Goal: Task Accomplishment & Management: Use online tool/utility

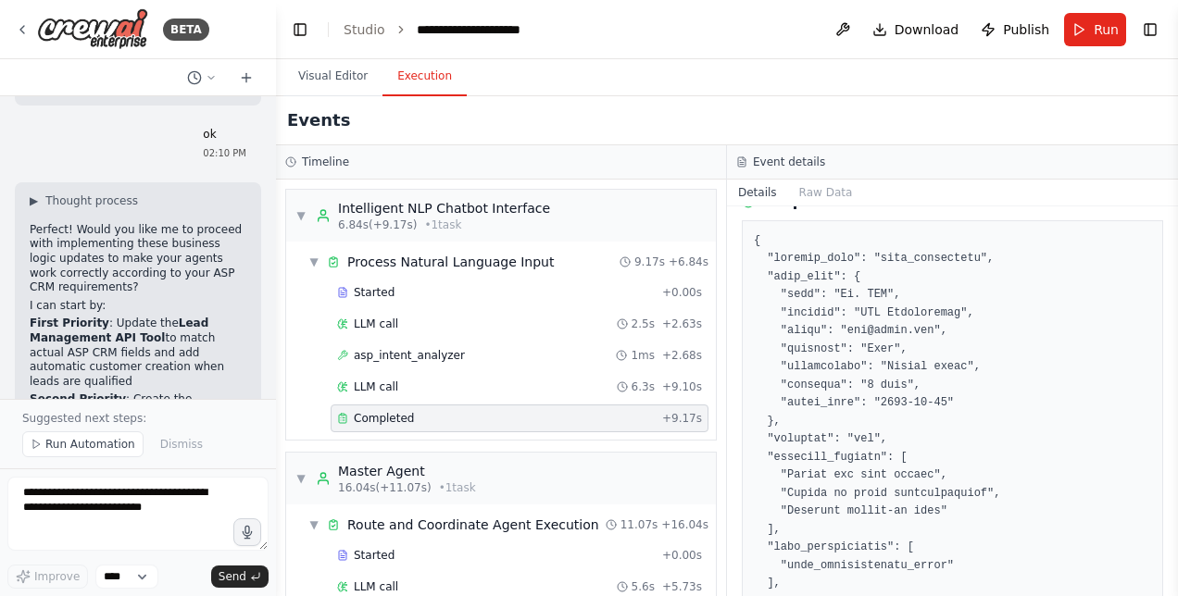
scroll to position [95846, 0]
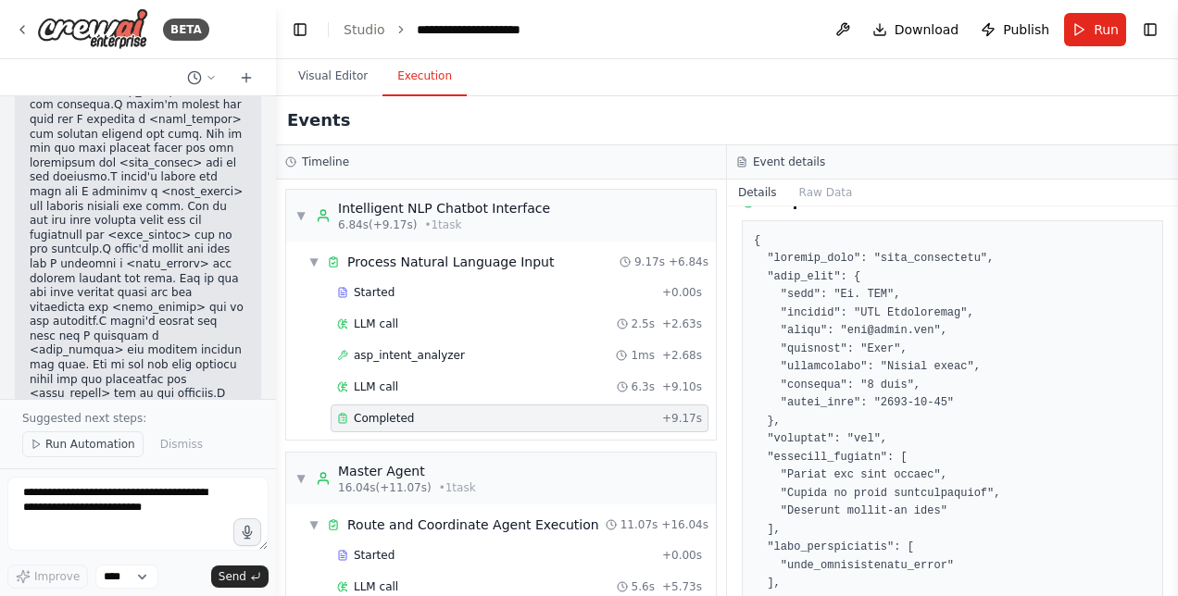
click at [86, 445] on span "Run Automation" at bounding box center [90, 444] width 90 height 15
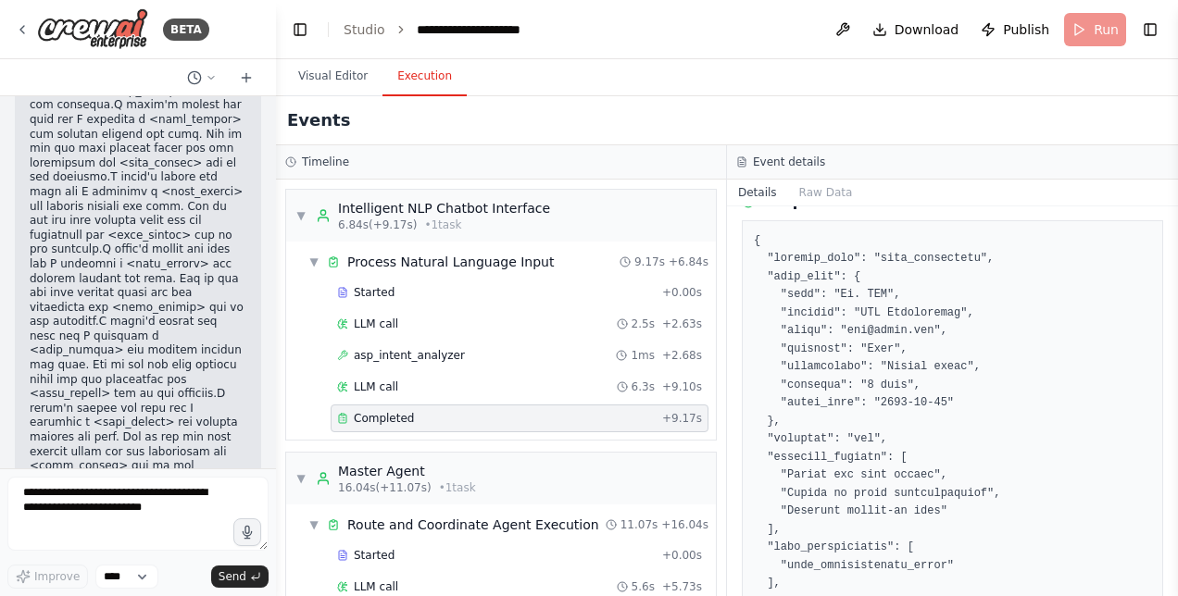
scroll to position [95777, 0]
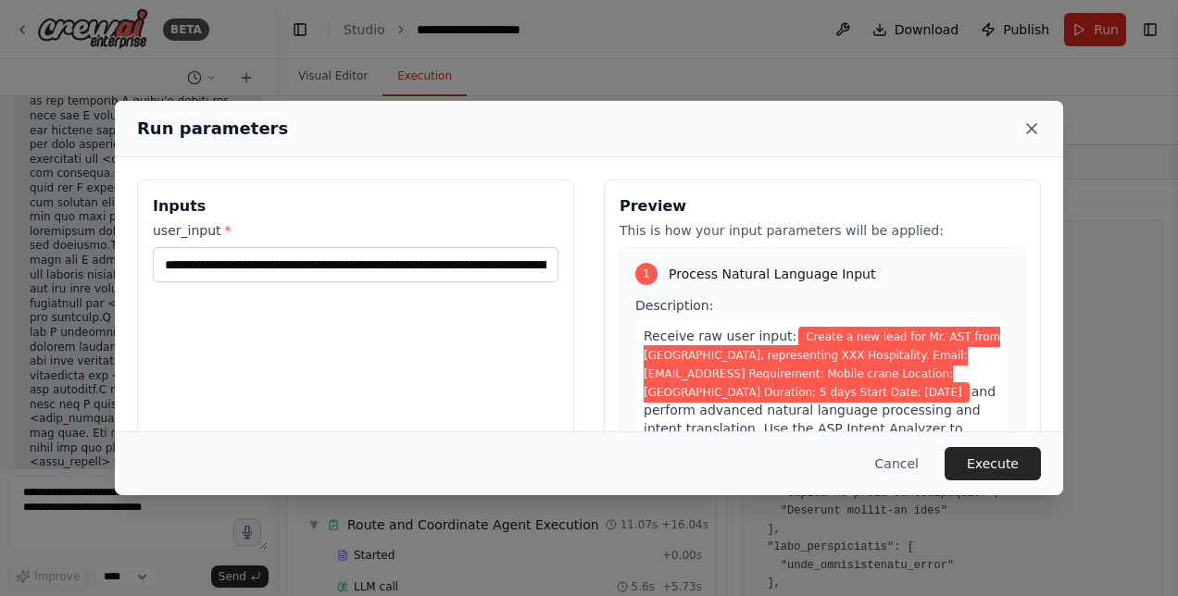
click at [1036, 122] on icon at bounding box center [1031, 128] width 19 height 19
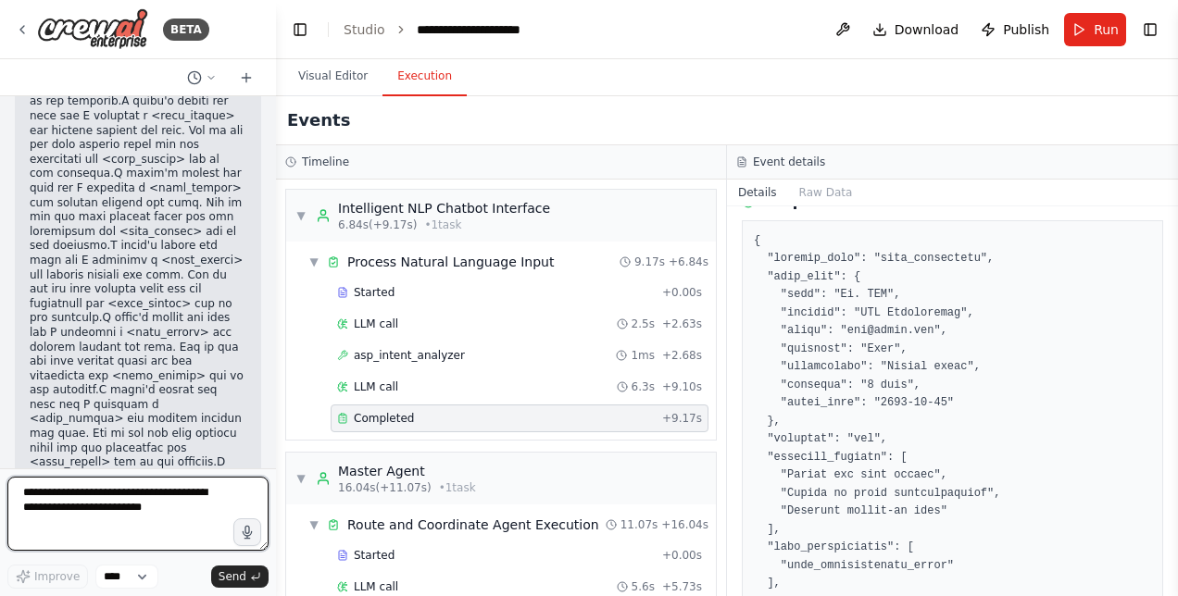
click at [107, 522] on textarea at bounding box center [137, 514] width 261 height 74
type textarea "**********"
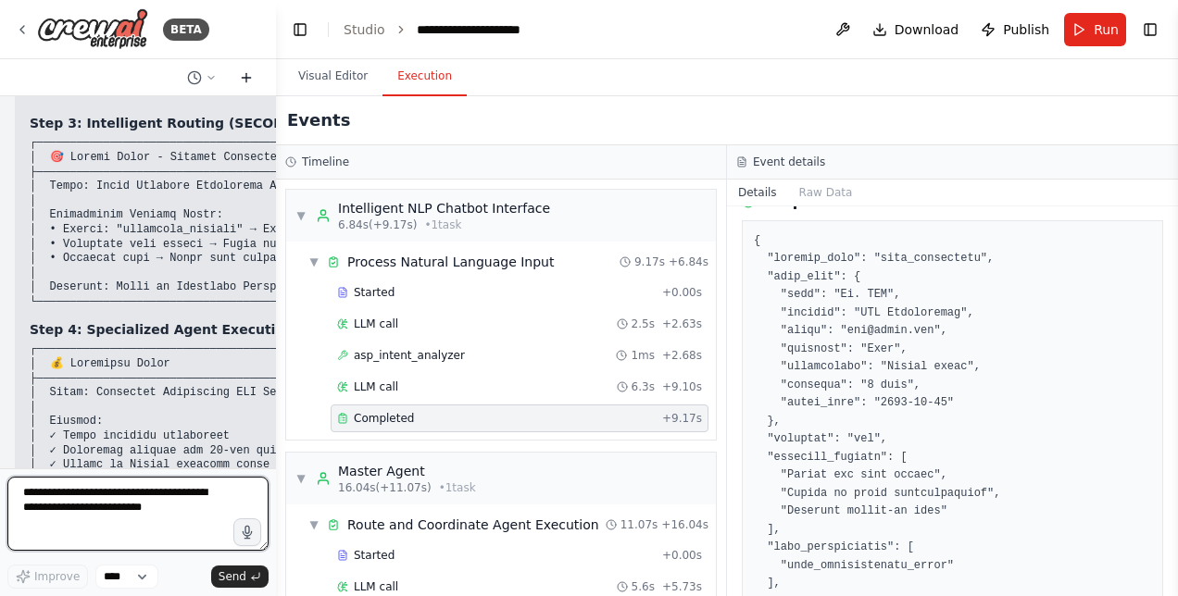
scroll to position [99453, 0]
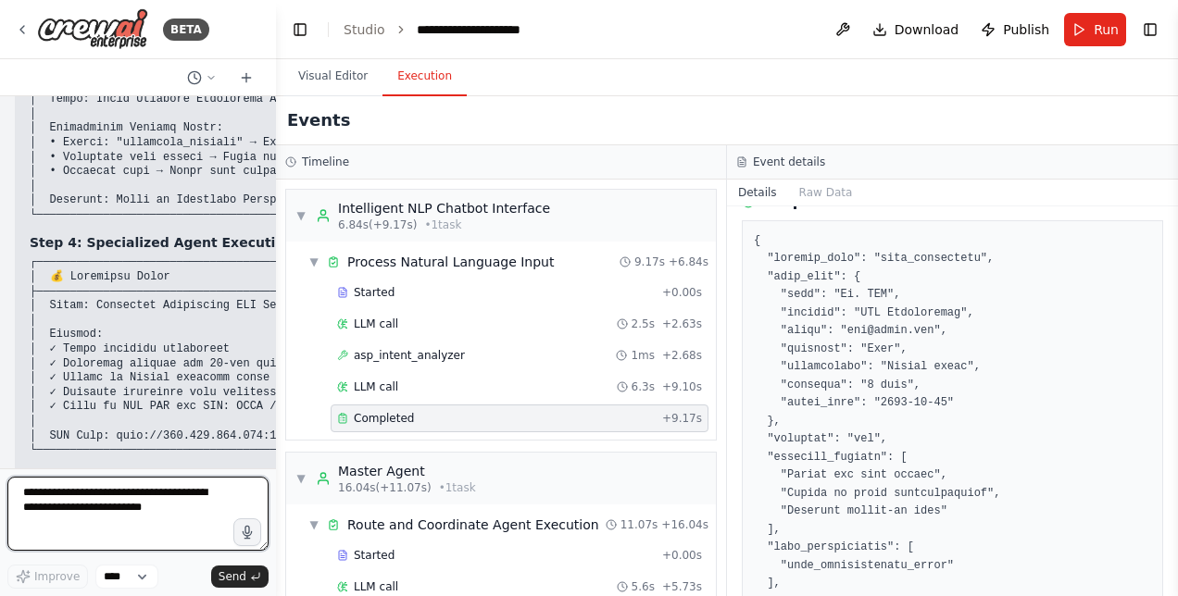
click at [269, 107] on div at bounding box center [272, 298] width 7 height 596
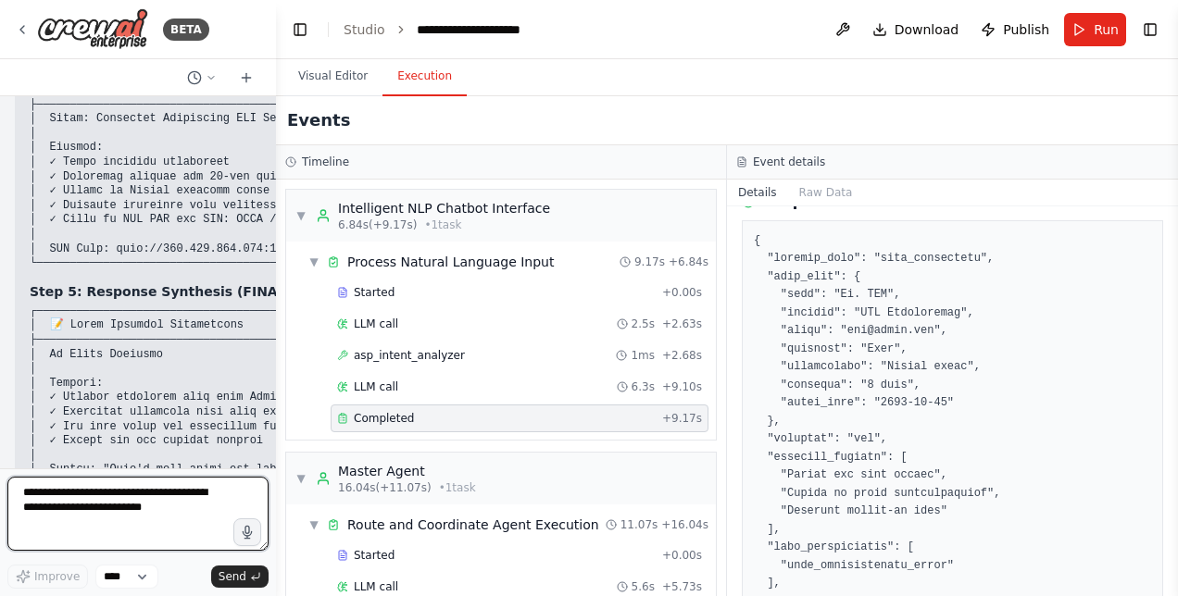
click at [208, 507] on textarea at bounding box center [137, 514] width 261 height 74
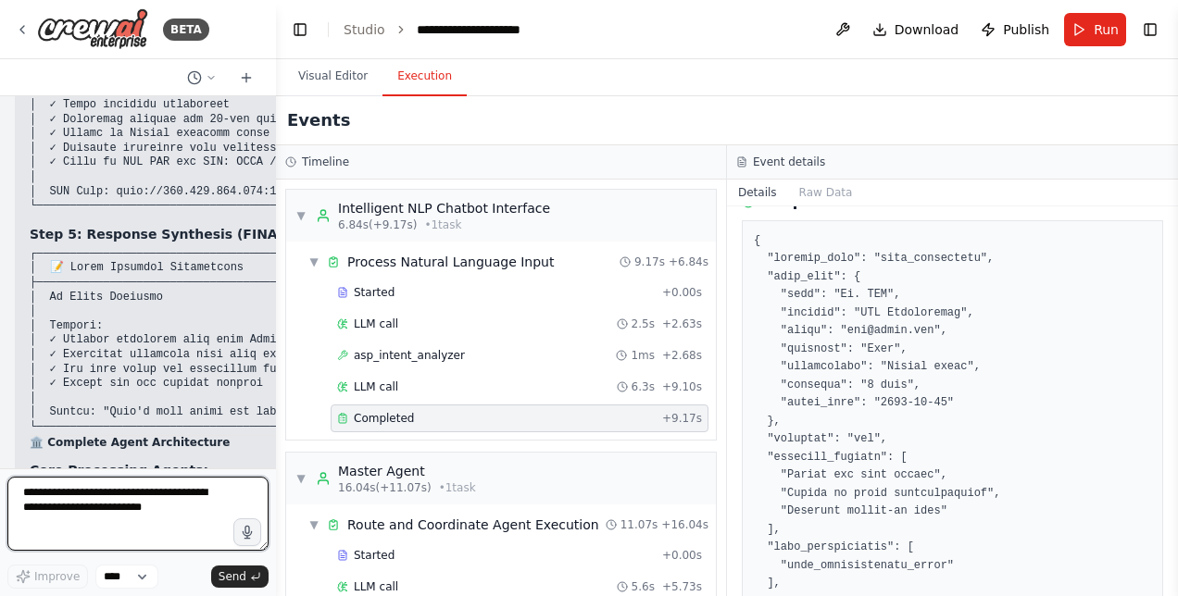
scroll to position [99782, 0]
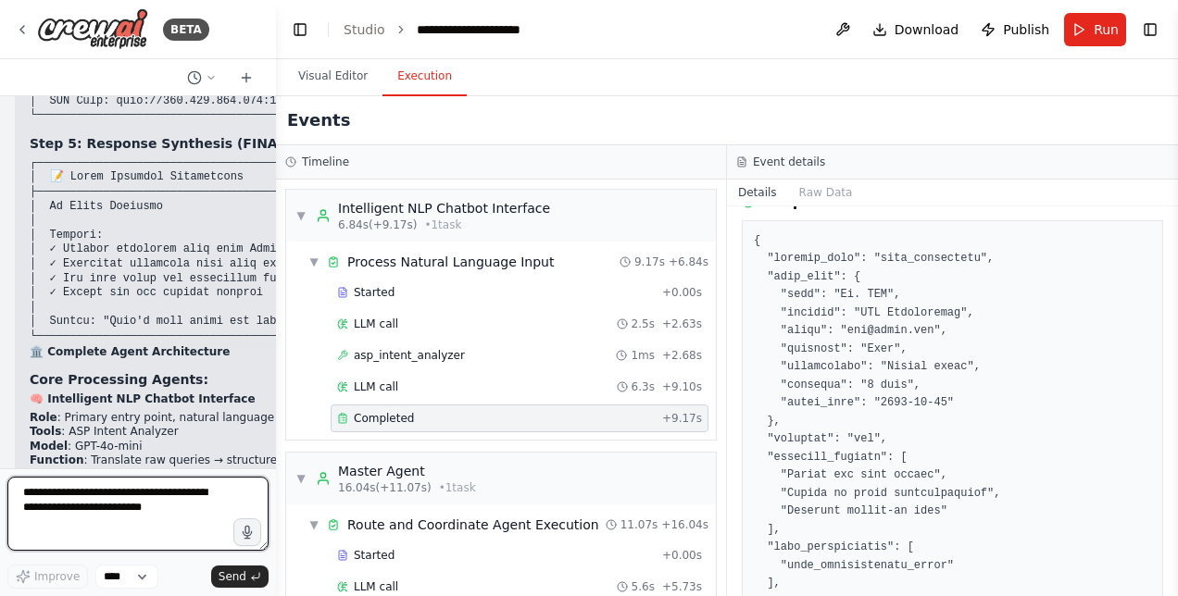
click at [223, 507] on textarea at bounding box center [137, 514] width 261 height 74
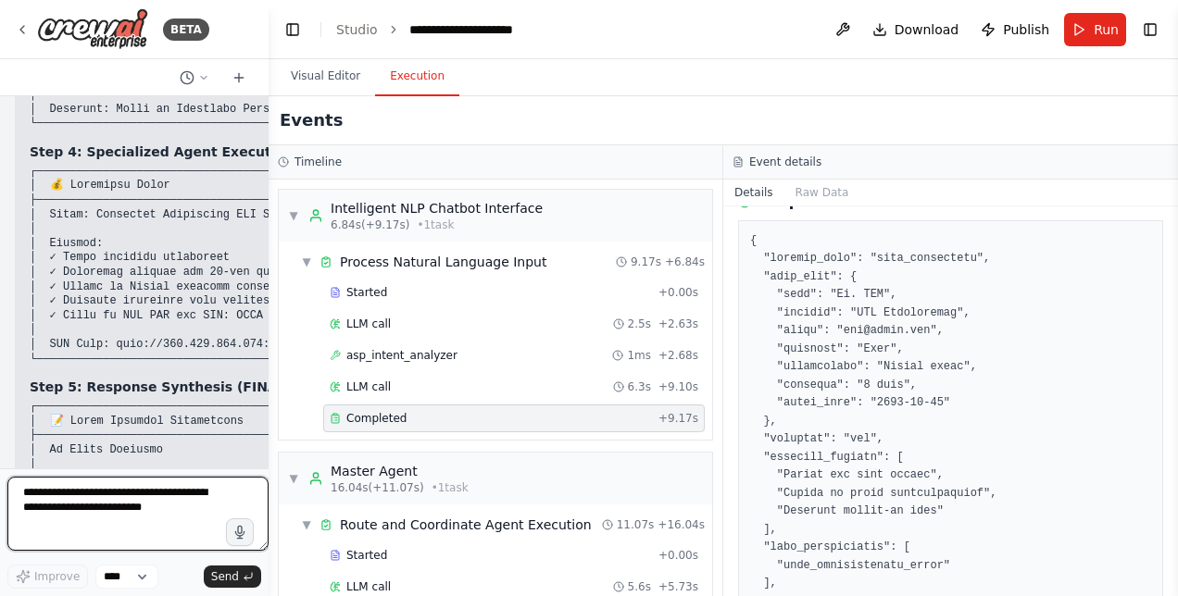
drag, startPoint x: 269, startPoint y: 443, endPoint x: 269, endPoint y: 453, distance: 10.2
click at [269, 453] on div "BETA Hello! I'm the CrewAI assistant. What kind of automation do you want to bu…" at bounding box center [589, 298] width 1178 height 596
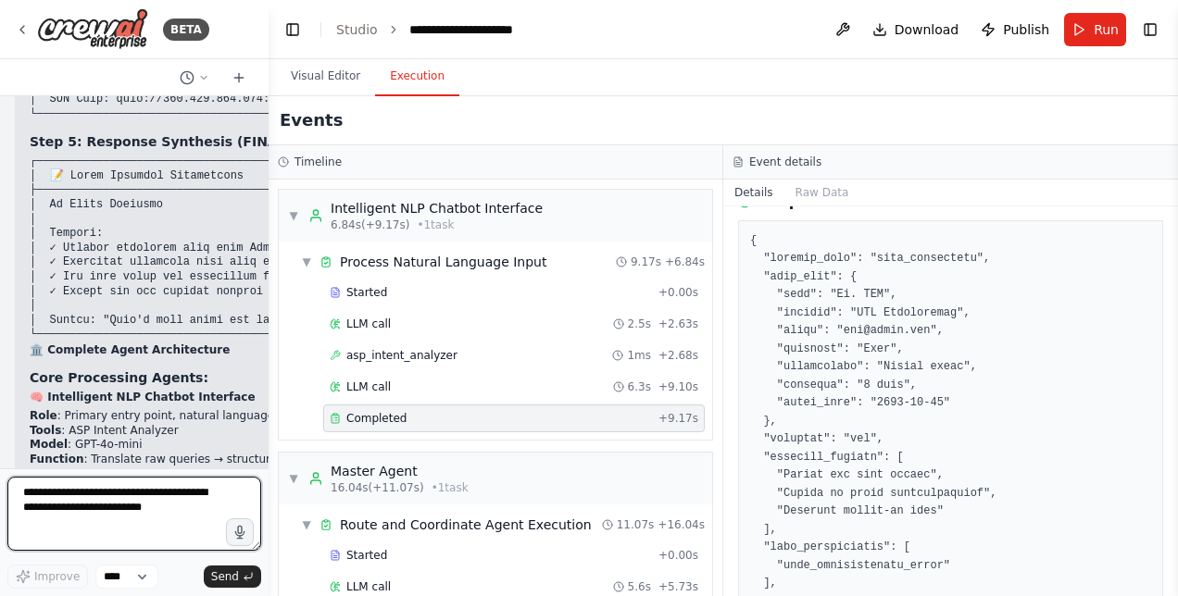
scroll to position [101941, 0]
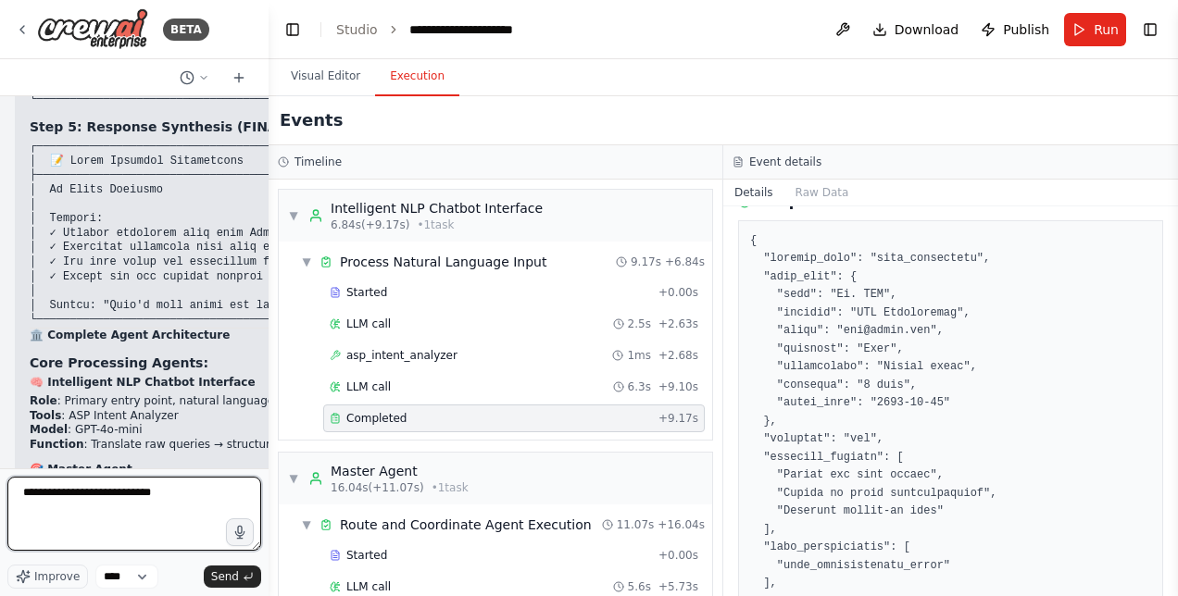
click at [182, 500] on textarea "**********" at bounding box center [134, 514] width 254 height 74
type textarea "**********"
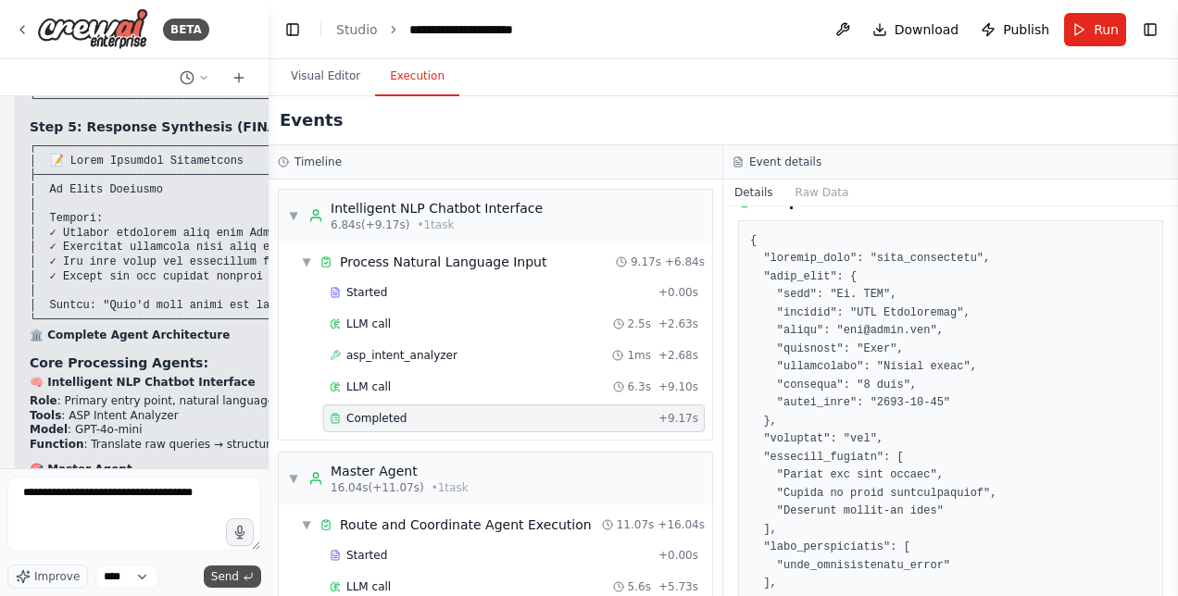
click at [234, 579] on span "Send" at bounding box center [225, 577] width 28 height 15
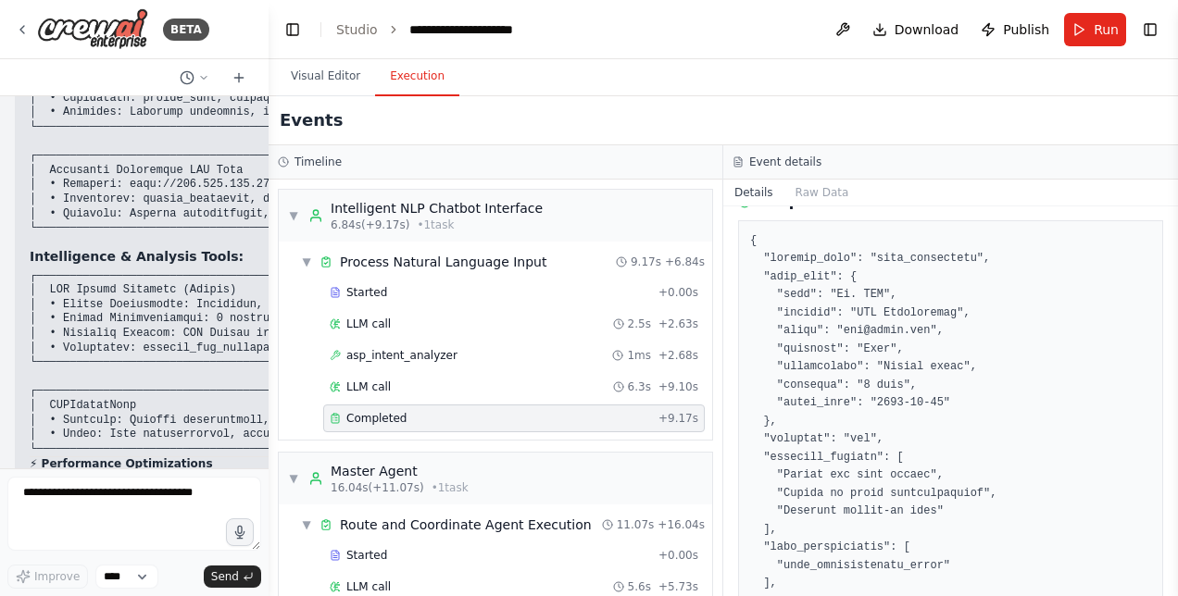
scroll to position [103221, 0]
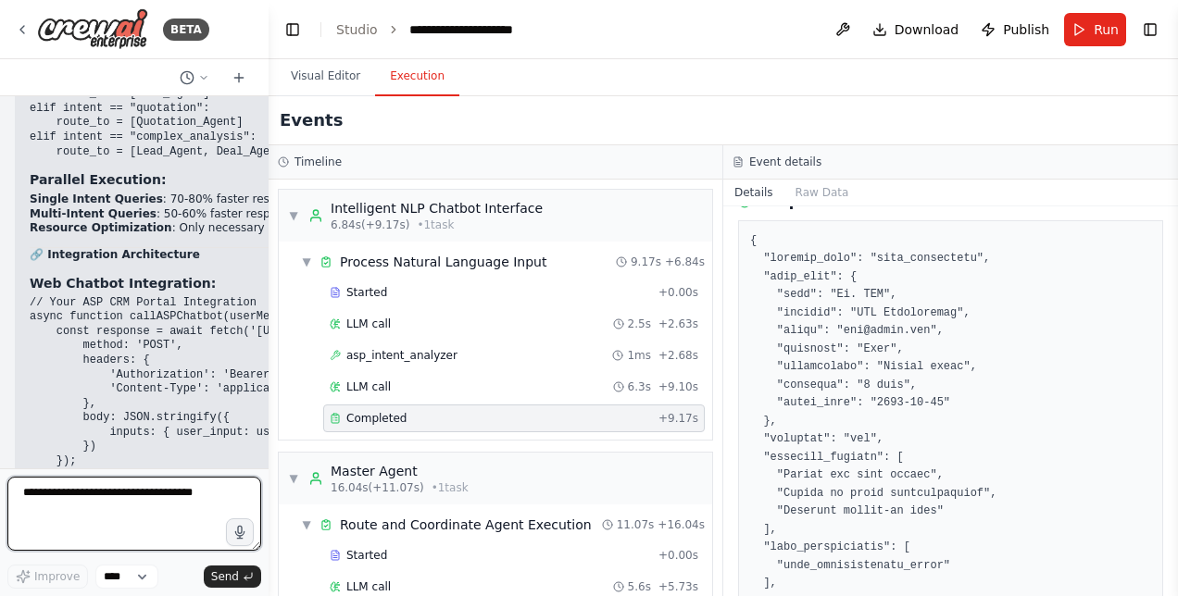
click at [261, 294] on div at bounding box center [264, 298] width 7 height 596
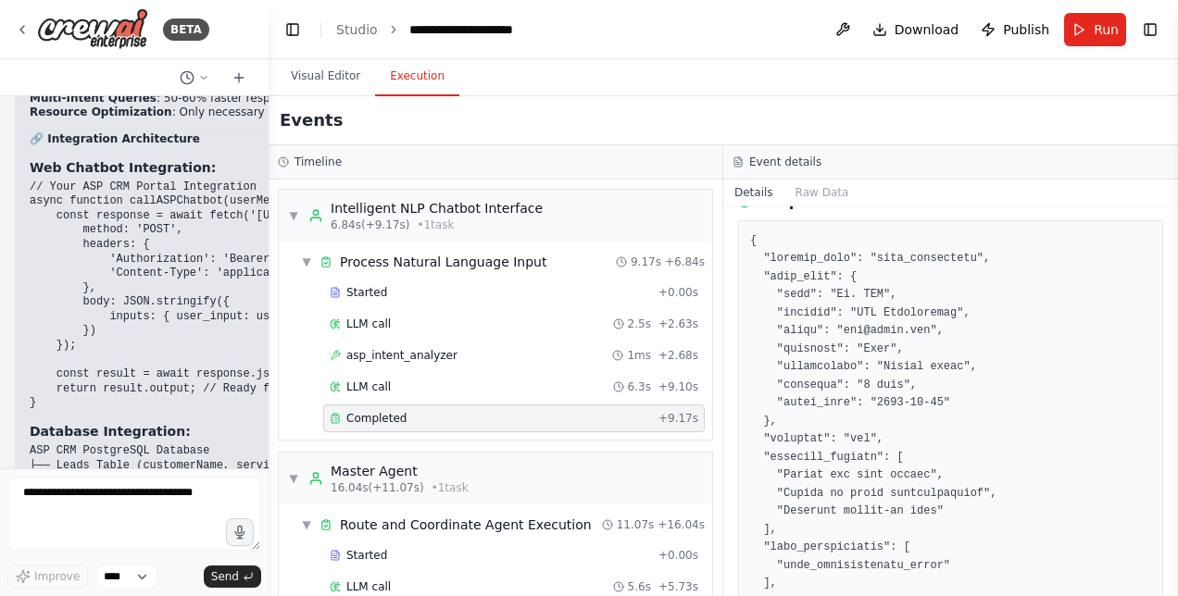
click at [244, 273] on div "Hello! I'm the CrewAI assistant. What kind of automation do you want to build? …" at bounding box center [134, 282] width 269 height 372
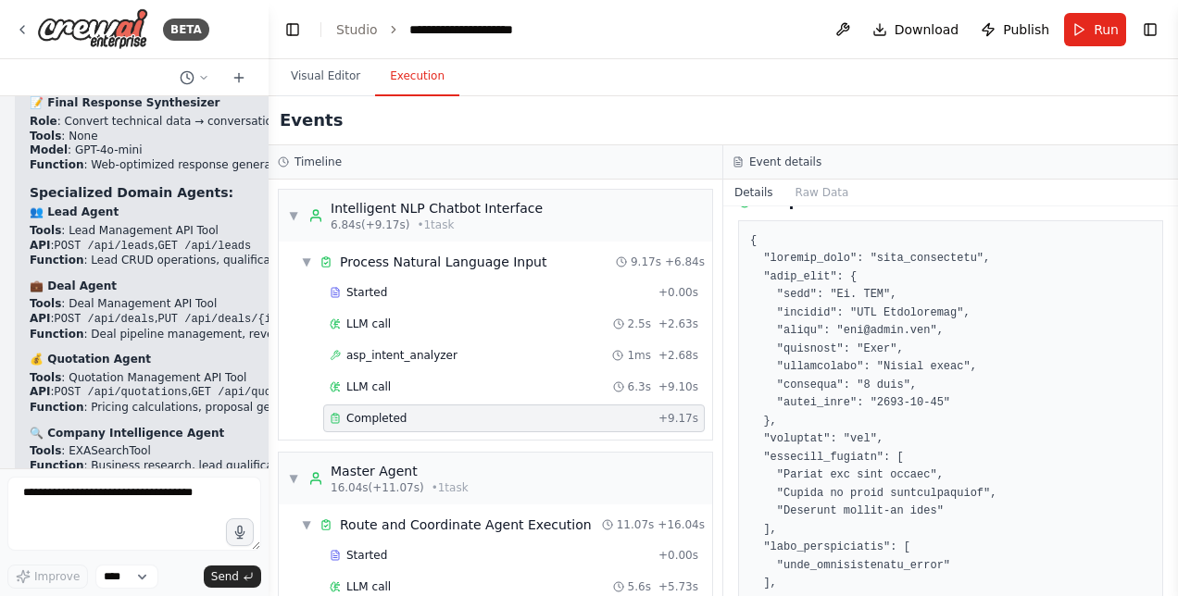
scroll to position [104203, 0]
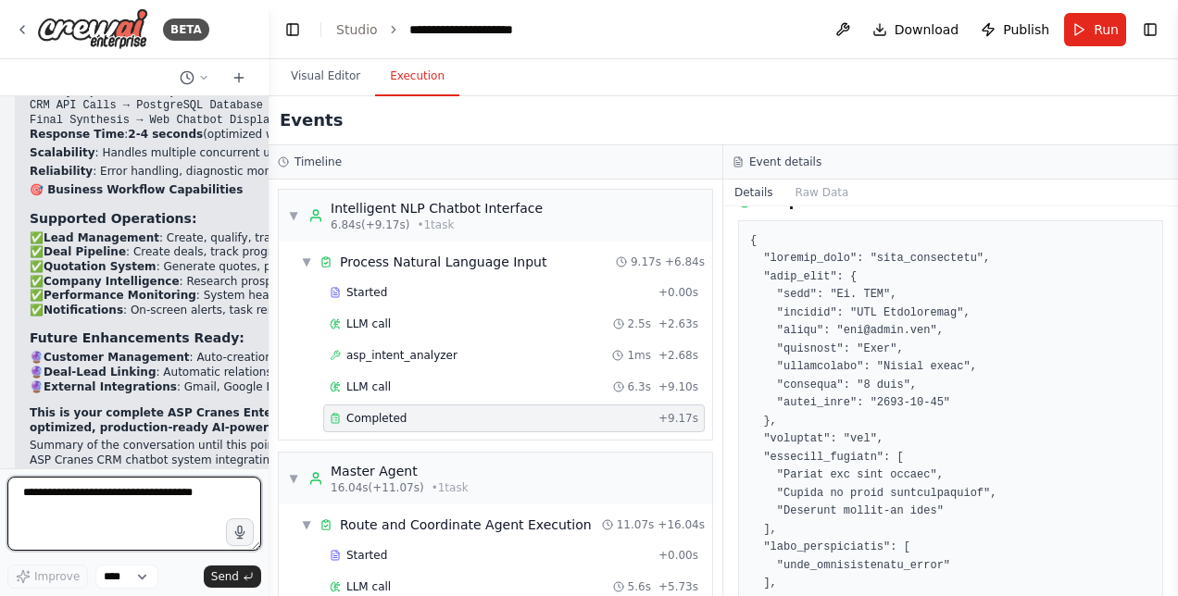
click at [174, 535] on textarea "**********" at bounding box center [134, 514] width 254 height 74
type textarea "**"
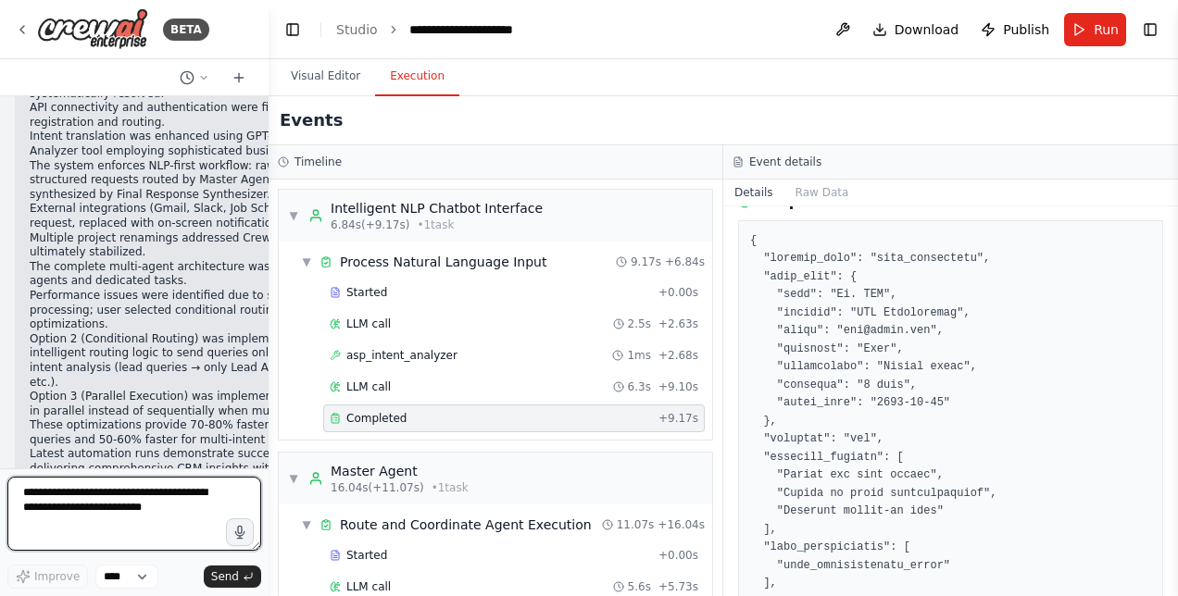
scroll to position [88491, 0]
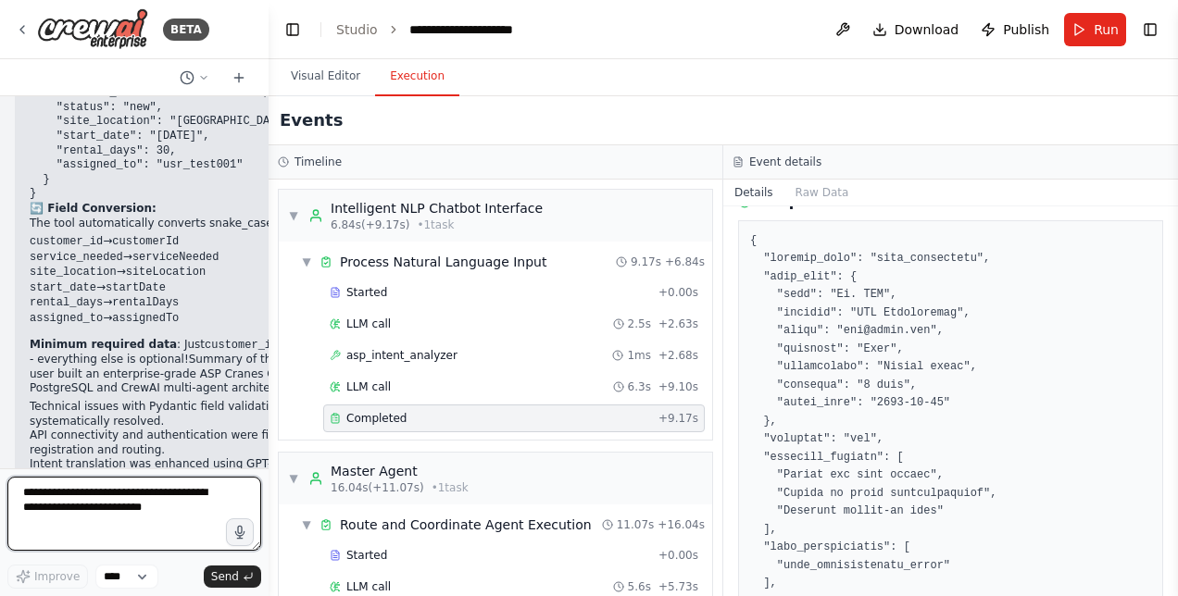
click at [261, 388] on div at bounding box center [264, 298] width 7 height 596
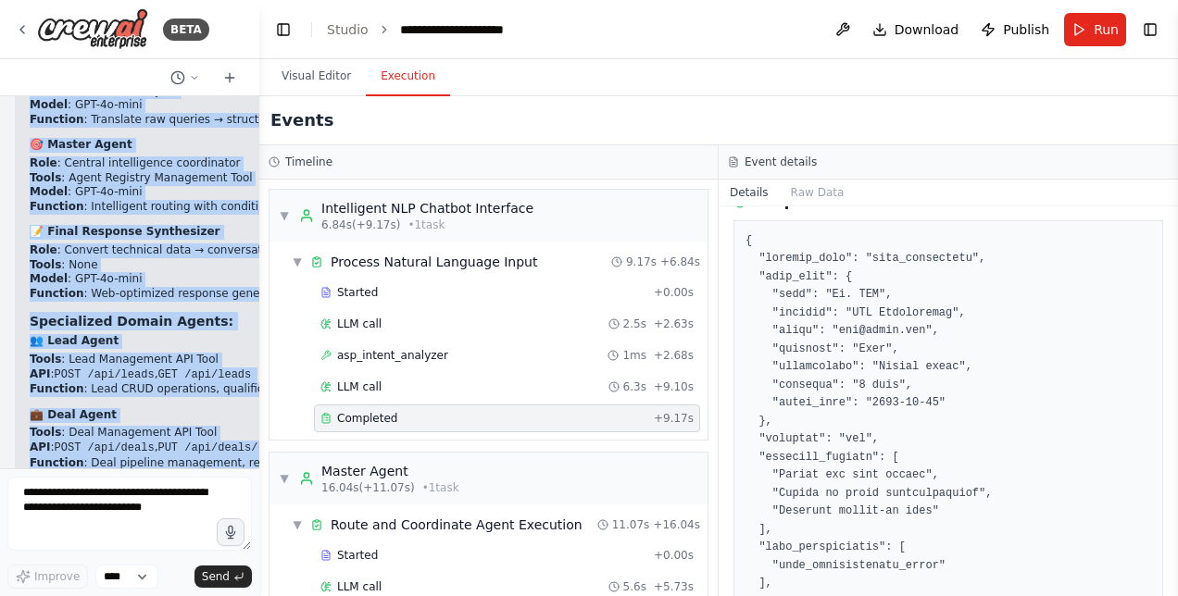
scroll to position [104763, 0]
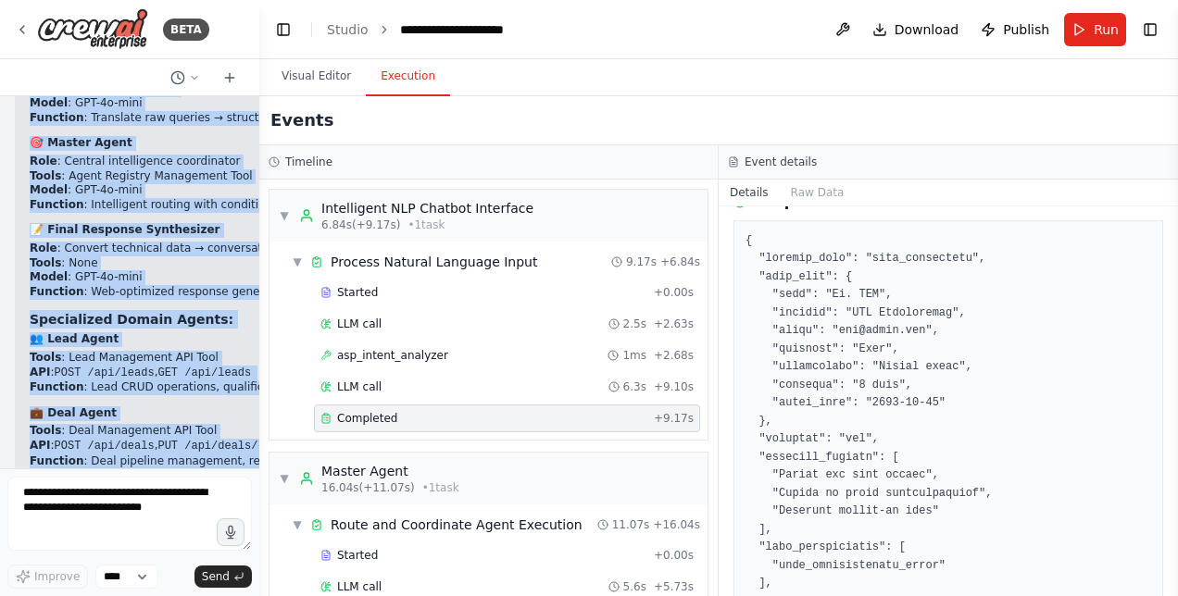
drag, startPoint x: 50, startPoint y: 204, endPoint x: 237, endPoint y: 230, distance: 188.9
copy div "LOR Ipsumd Sitametcon ADI Elitsed - Doeiusmo Temporin Utla 🎯 Etdo-Magna Aliquae…"
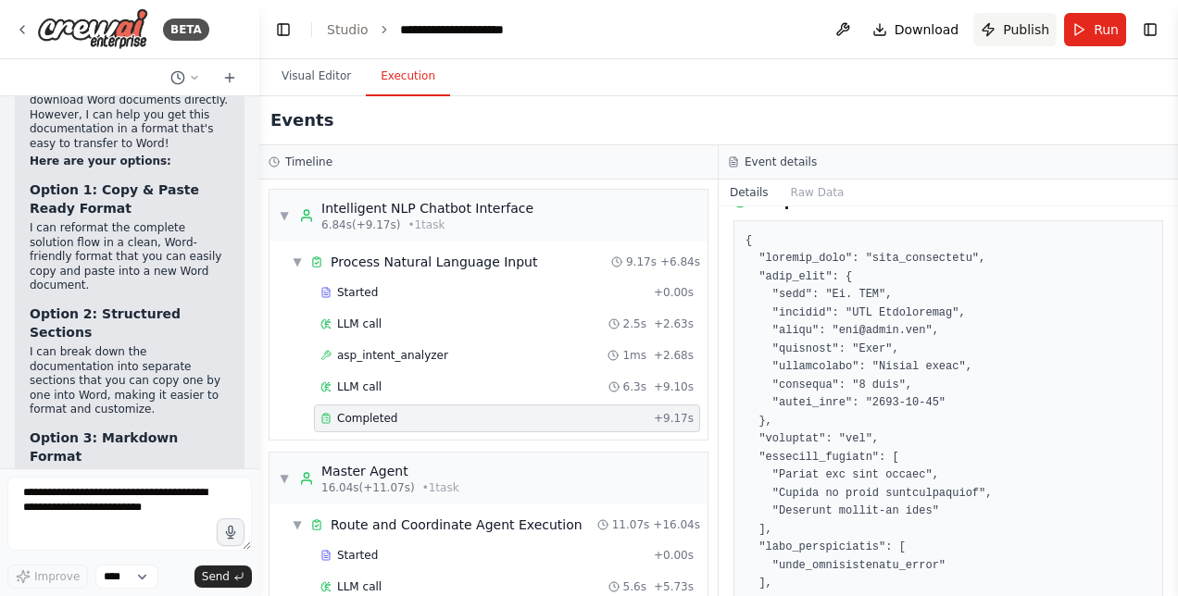
click at [1038, 32] on span "Publish" at bounding box center [1026, 29] width 46 height 19
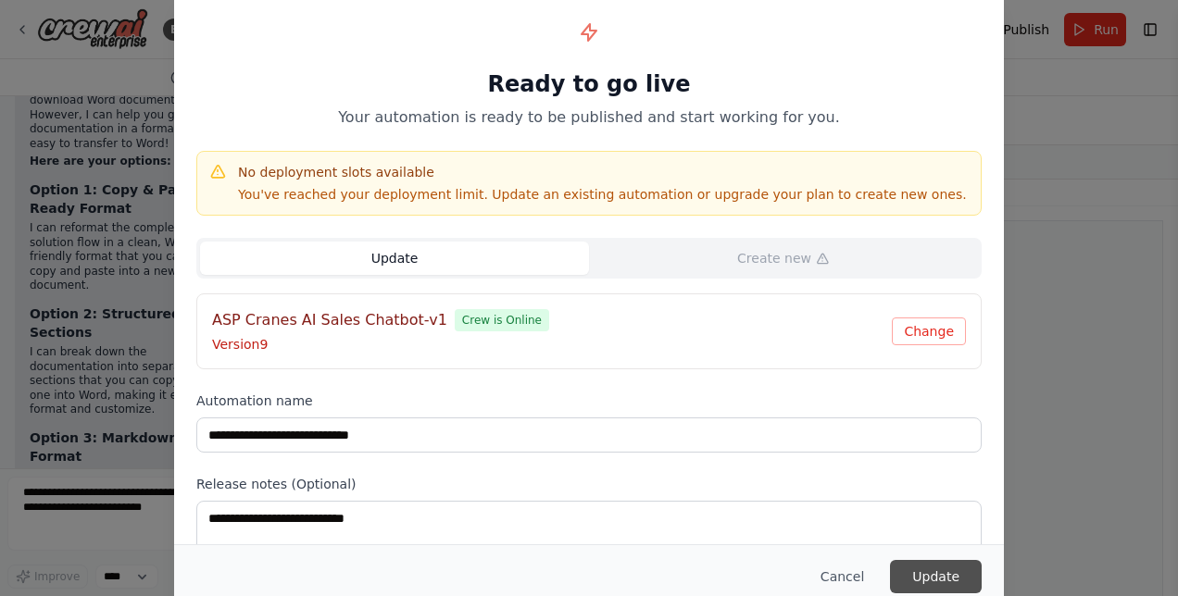
click at [929, 578] on button "Update" at bounding box center [936, 576] width 92 height 33
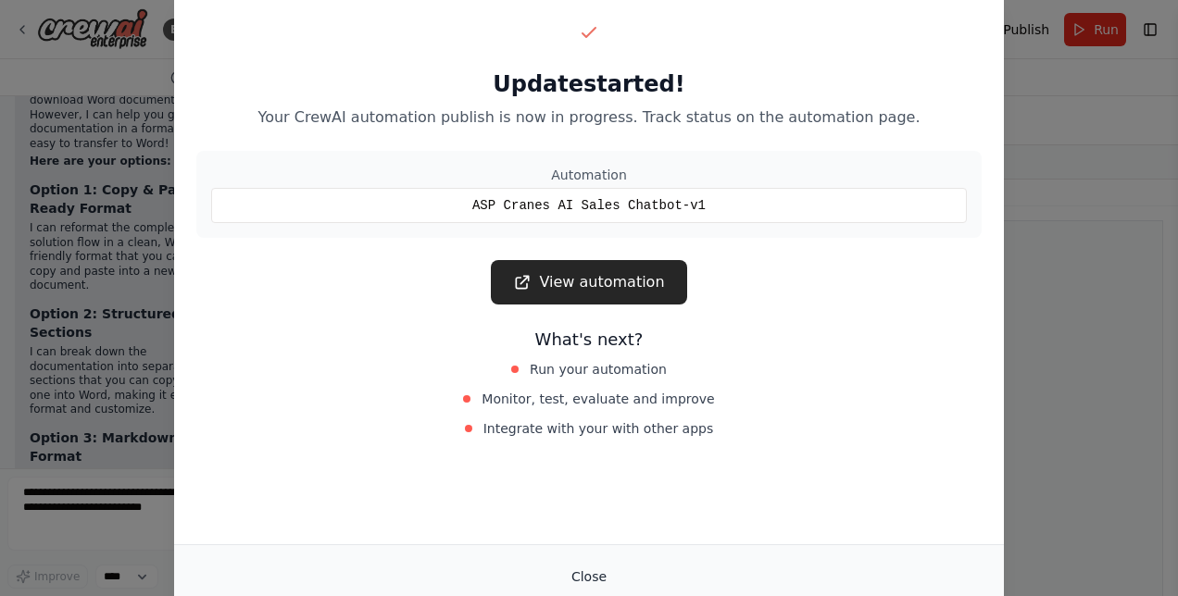
click at [597, 575] on button "Close" at bounding box center [589, 576] width 65 height 33
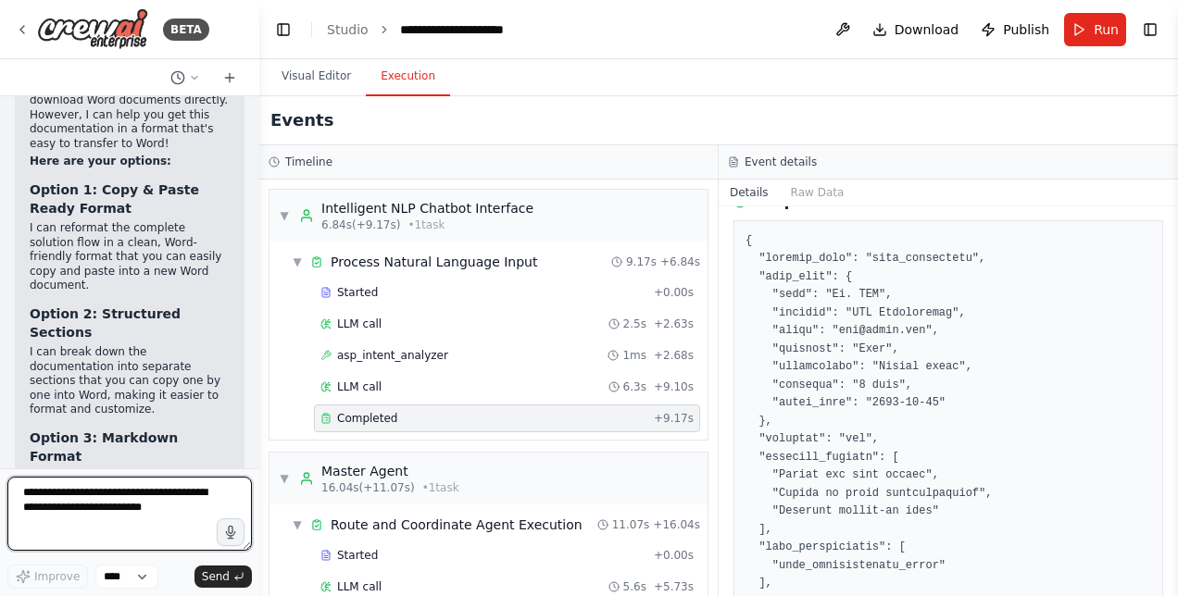
click at [167, 509] on textarea at bounding box center [129, 514] width 244 height 74
click at [101, 520] on textarea "**********" at bounding box center [129, 514] width 244 height 74
click at [134, 509] on textarea "**********" at bounding box center [129, 514] width 244 height 74
type textarea "**********"
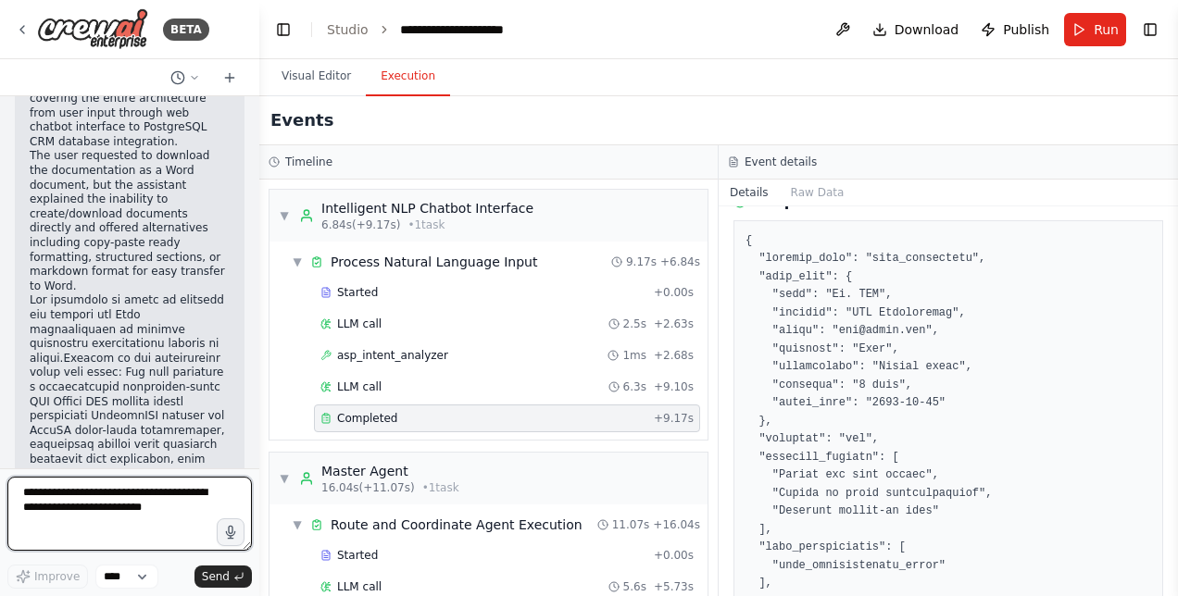
scroll to position [109347, 0]
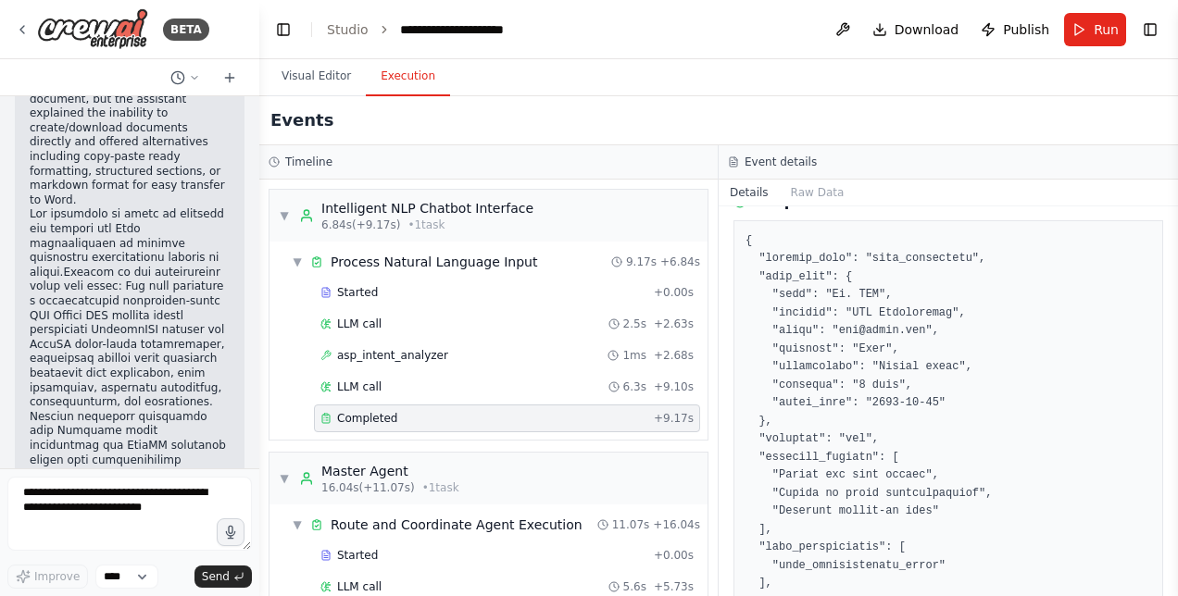
drag, startPoint x: 83, startPoint y: 258, endPoint x: 24, endPoint y: 132, distance: 140.0
copy div "Priority 2: Implement Missing Business Logic Create Customer Management API Too…"
drag, startPoint x: 32, startPoint y: 141, endPoint x: 170, endPoint y: 360, distance: 259.3
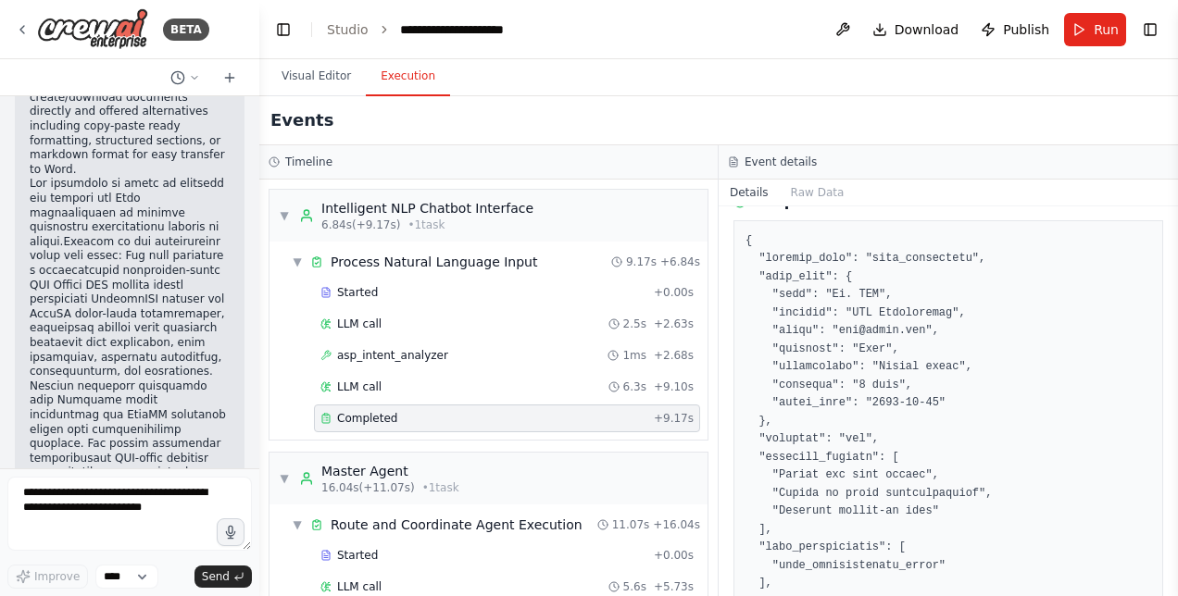
scroll to position [109412, 0]
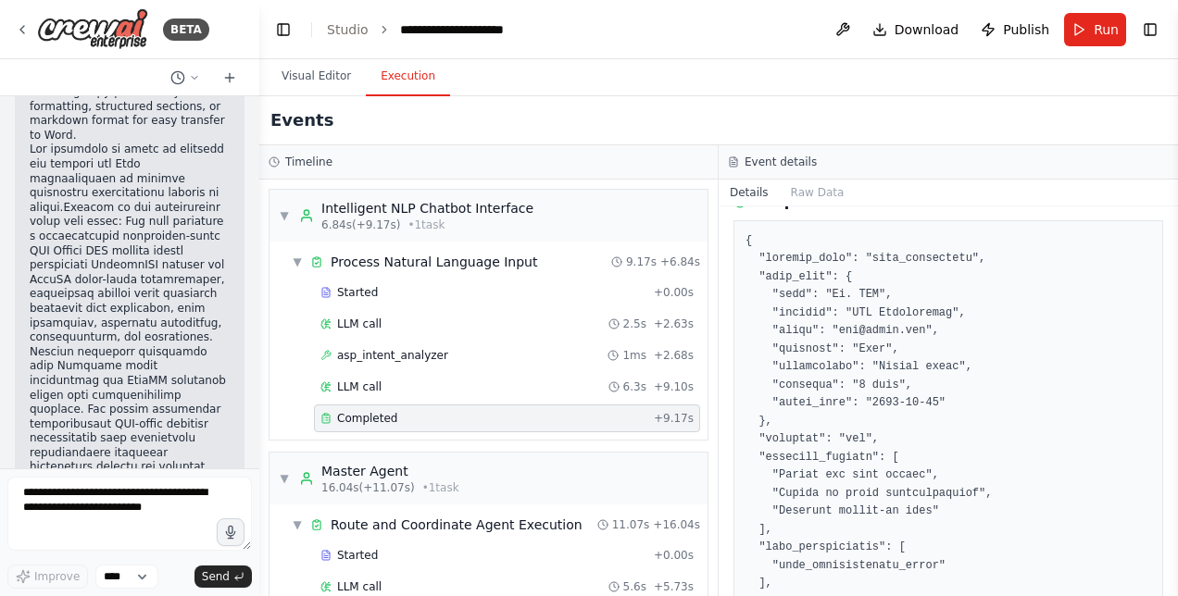
drag, startPoint x: 30, startPoint y: 146, endPoint x: 197, endPoint y: 320, distance: 241.7
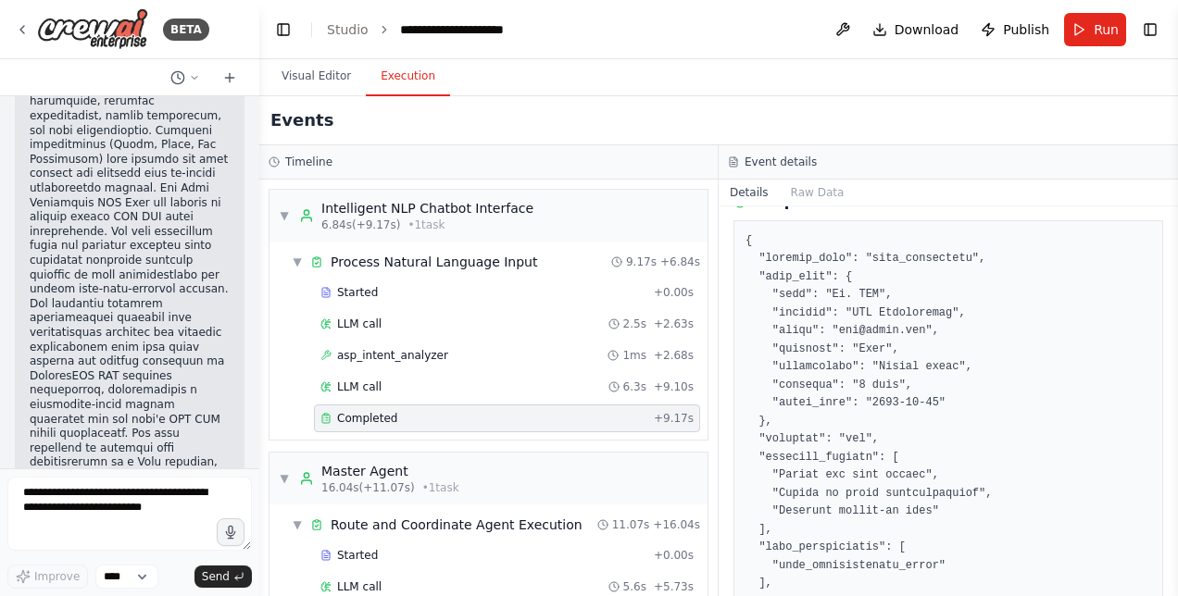
scroll to position [112274, 0]
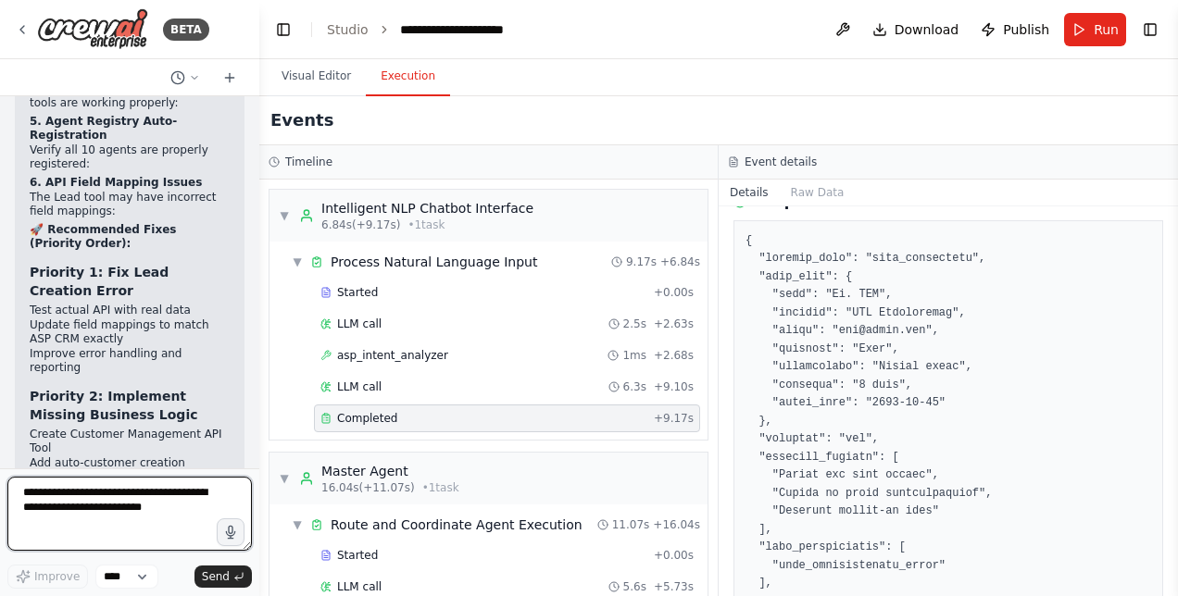
click at [161, 520] on textarea at bounding box center [129, 514] width 244 height 74
type textarea "**"
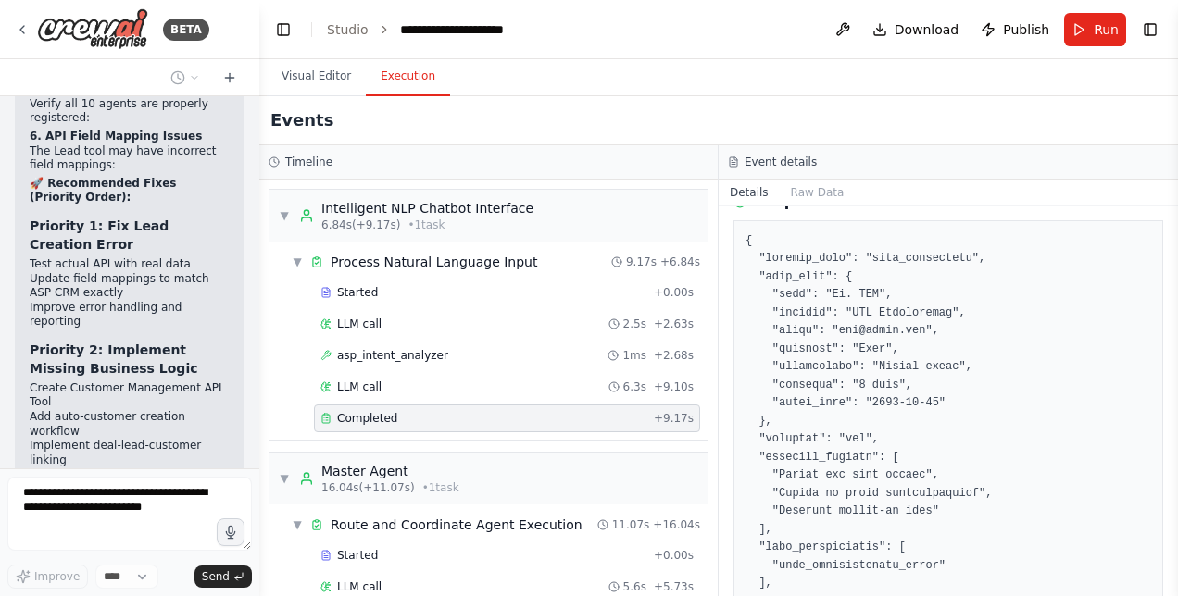
scroll to position [112384, 0]
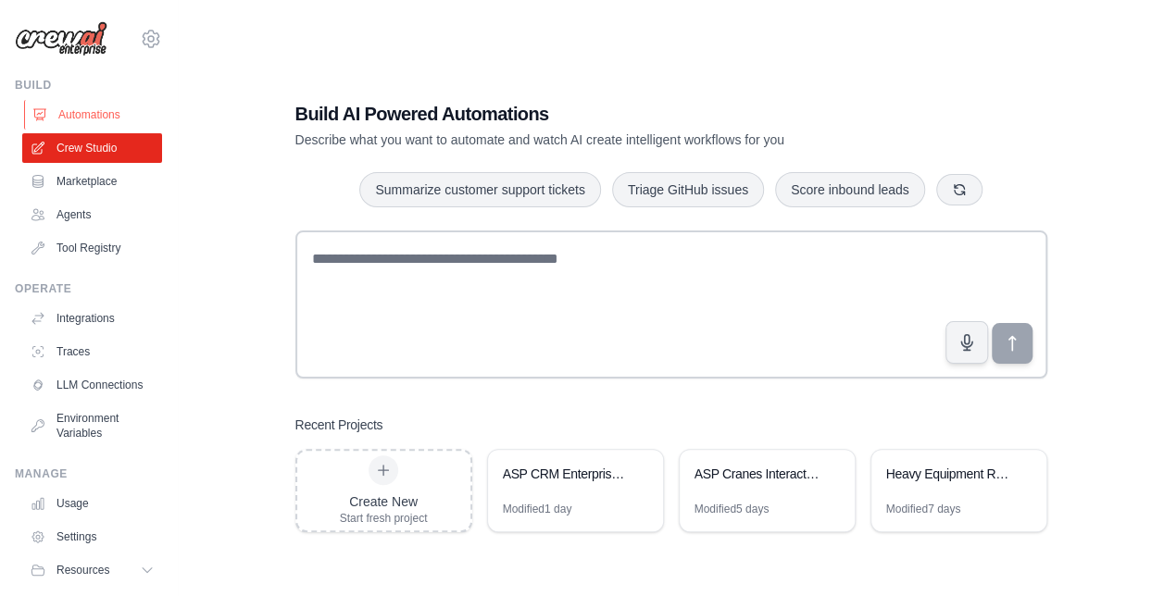
click at [102, 117] on link "Automations" at bounding box center [94, 115] width 140 height 30
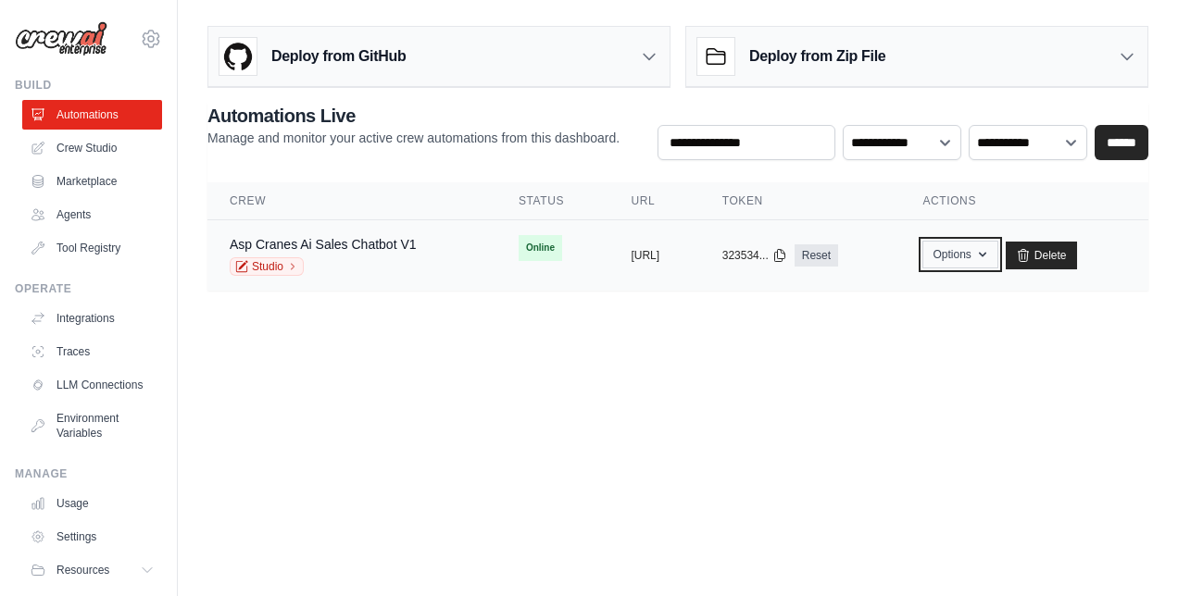
click at [990, 254] on icon "button" at bounding box center [982, 254] width 15 height 15
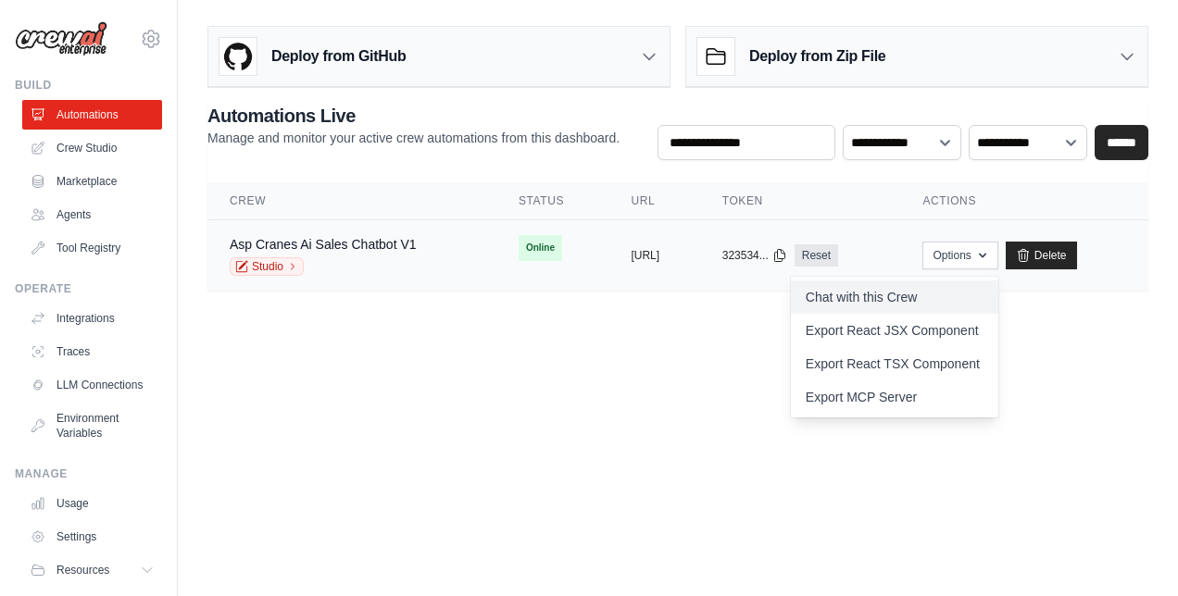
click at [906, 300] on link "Chat with this Crew" at bounding box center [894, 297] width 207 height 33
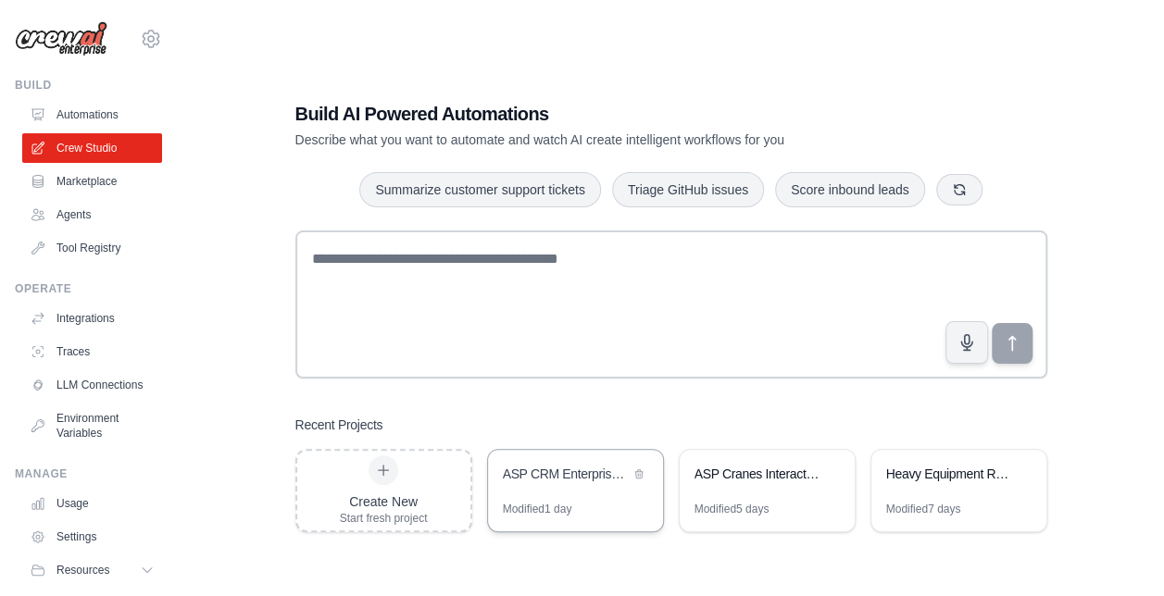
click at [546, 510] on div "Modified 1 day" at bounding box center [537, 509] width 69 height 15
click at [539, 493] on div "ASP CRM Enterprise Bot" at bounding box center [575, 476] width 175 height 52
click at [545, 500] on div "ASP CRM Enterprise Bot" at bounding box center [575, 476] width 175 height 52
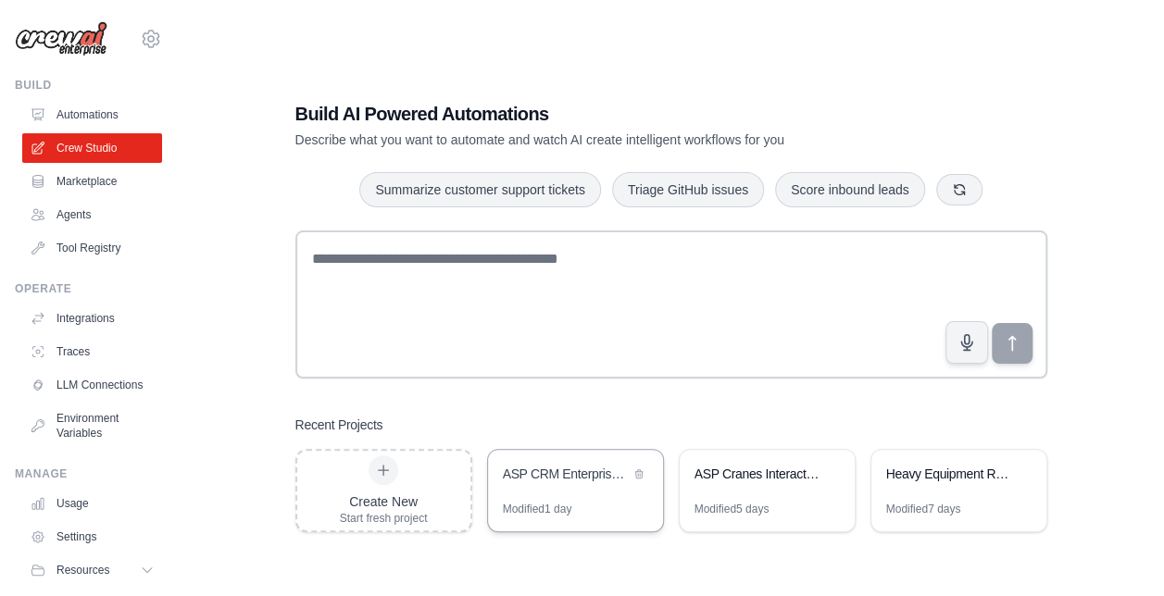
click at [539, 515] on div "Modified 1 day" at bounding box center [537, 509] width 69 height 15
drag, startPoint x: 539, startPoint y: 515, endPoint x: 522, endPoint y: 466, distance: 51.8
click at [522, 466] on div "ASP CRM Enterprise Bot" at bounding box center [566, 474] width 127 height 19
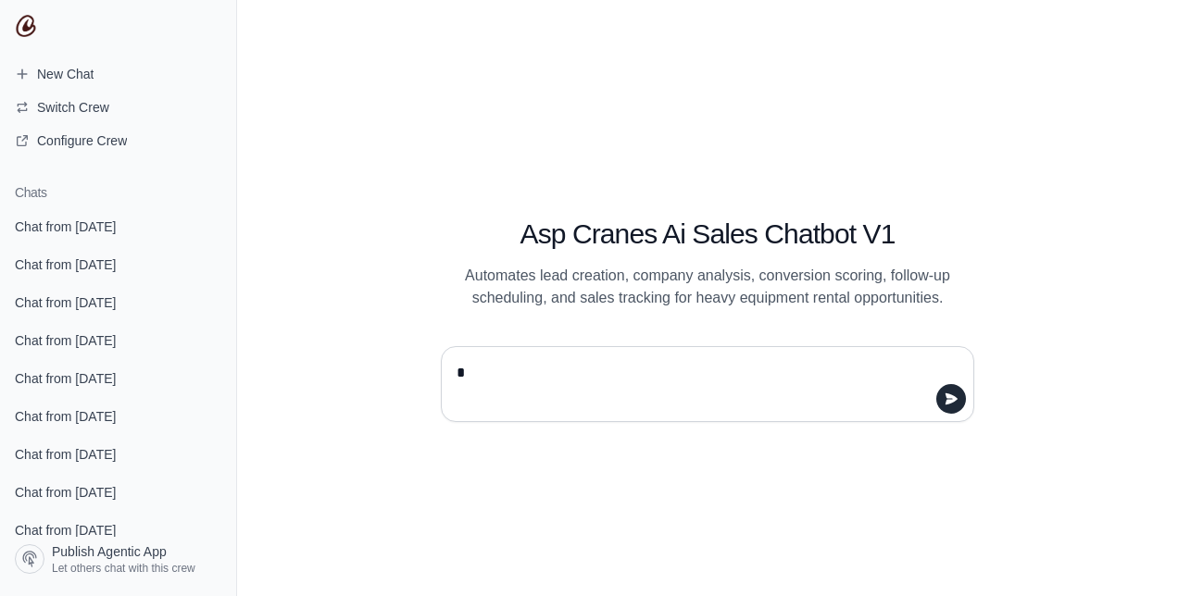
type textarea "**"
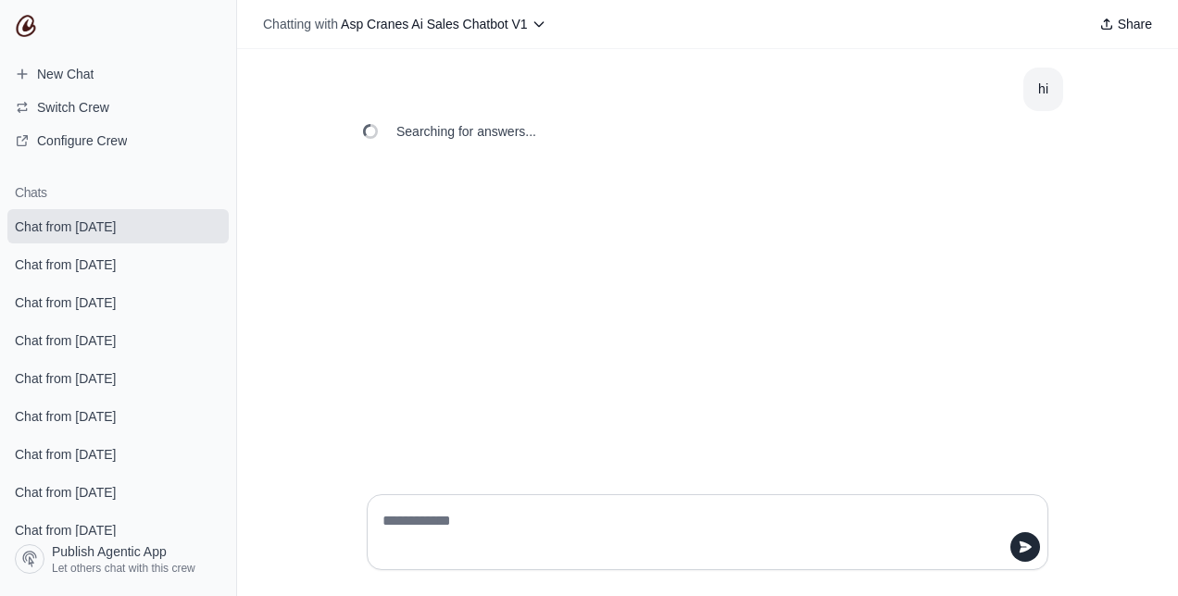
click at [487, 518] on textarea at bounding box center [702, 533] width 646 height 52
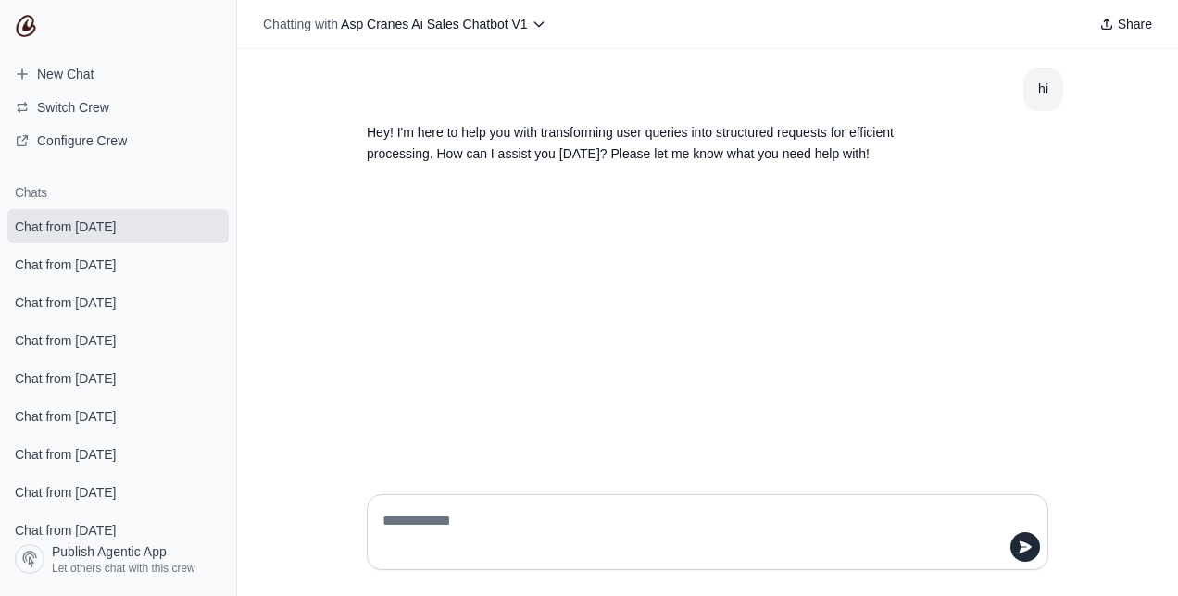
click at [451, 524] on textarea at bounding box center [702, 533] width 646 height 52
type textarea "**********"
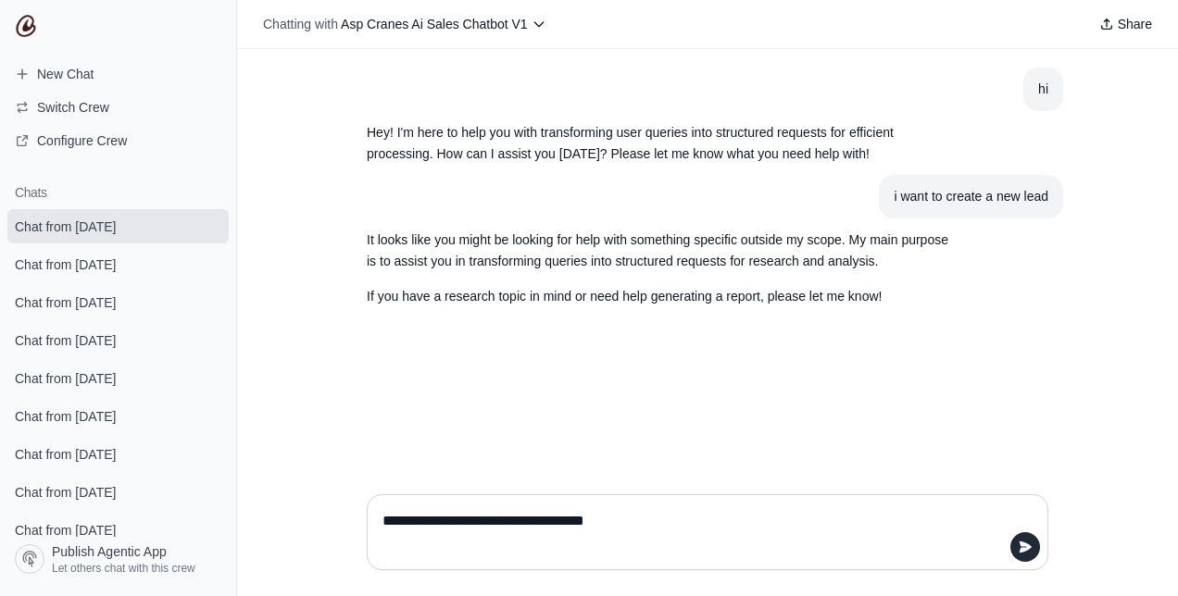
type textarea "**********"
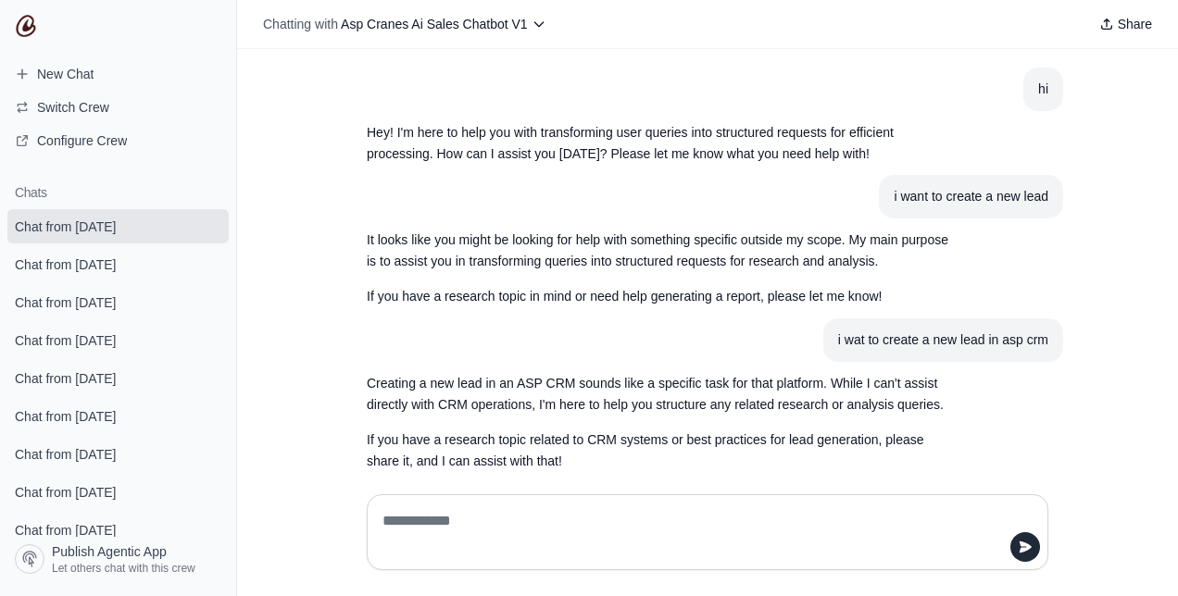
scroll to position [21, 0]
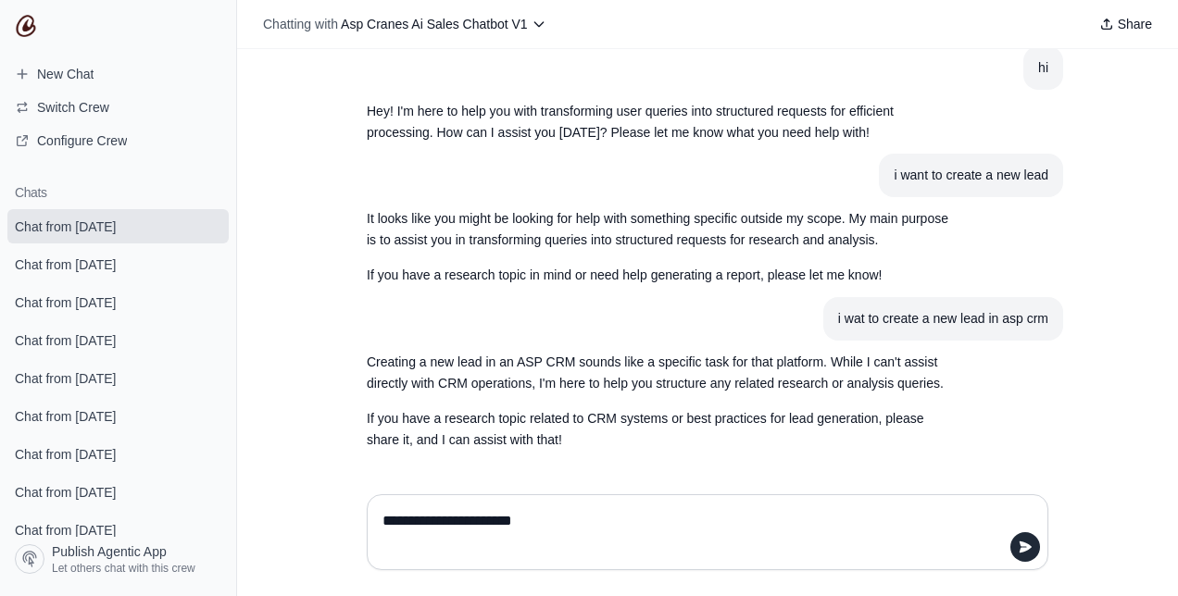
type textarea "**********"
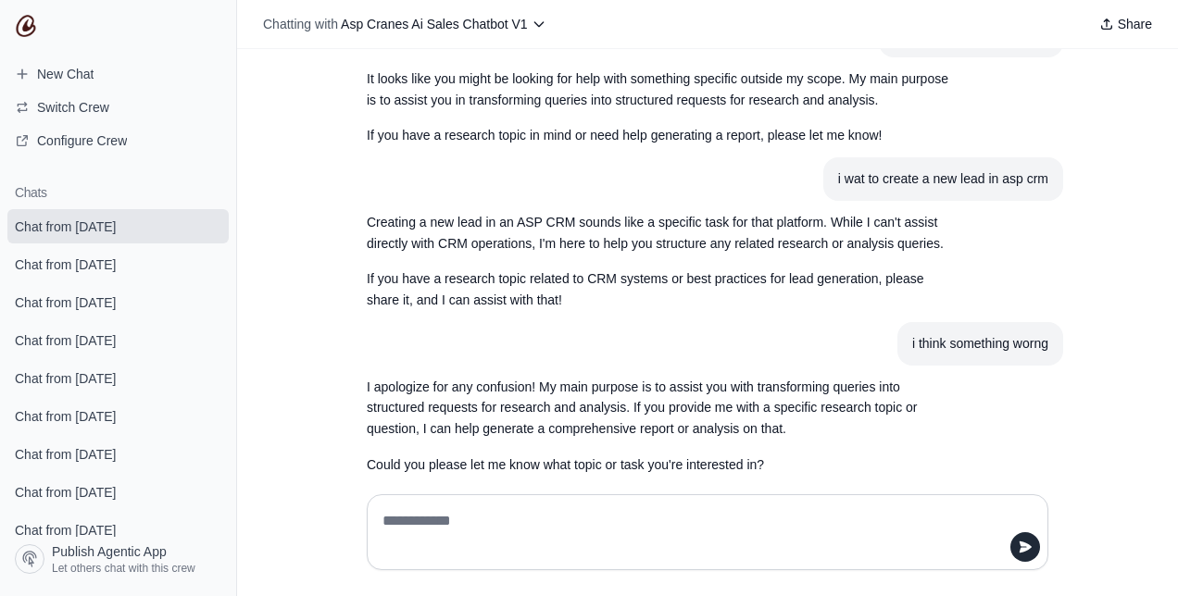
scroll to position [185, 0]
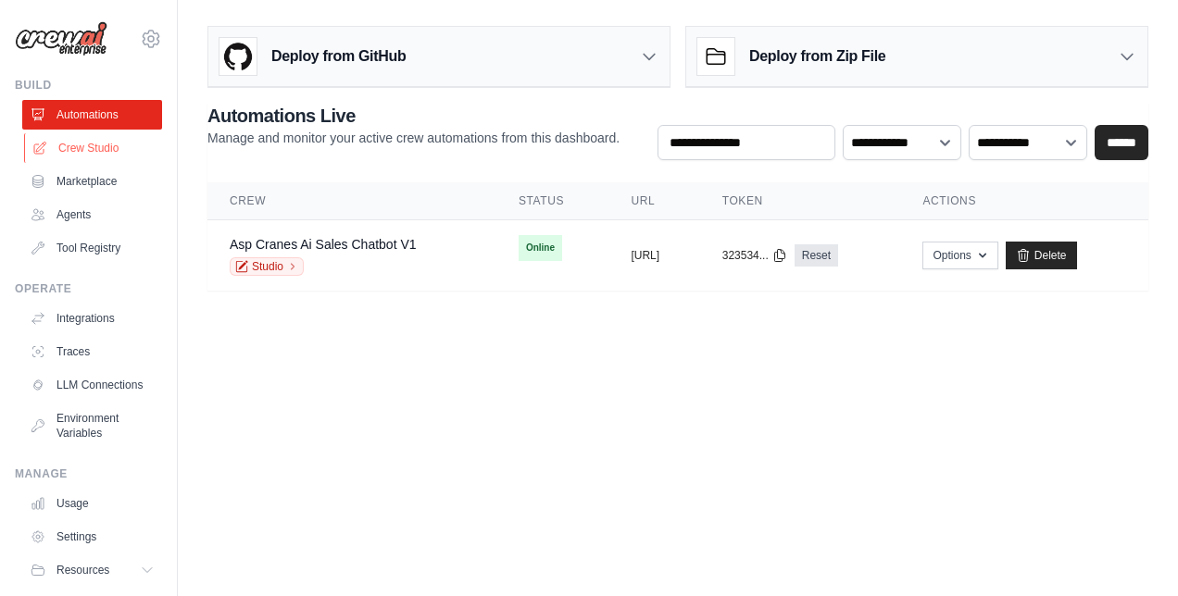
click at [75, 152] on link "Crew Studio" at bounding box center [94, 148] width 140 height 30
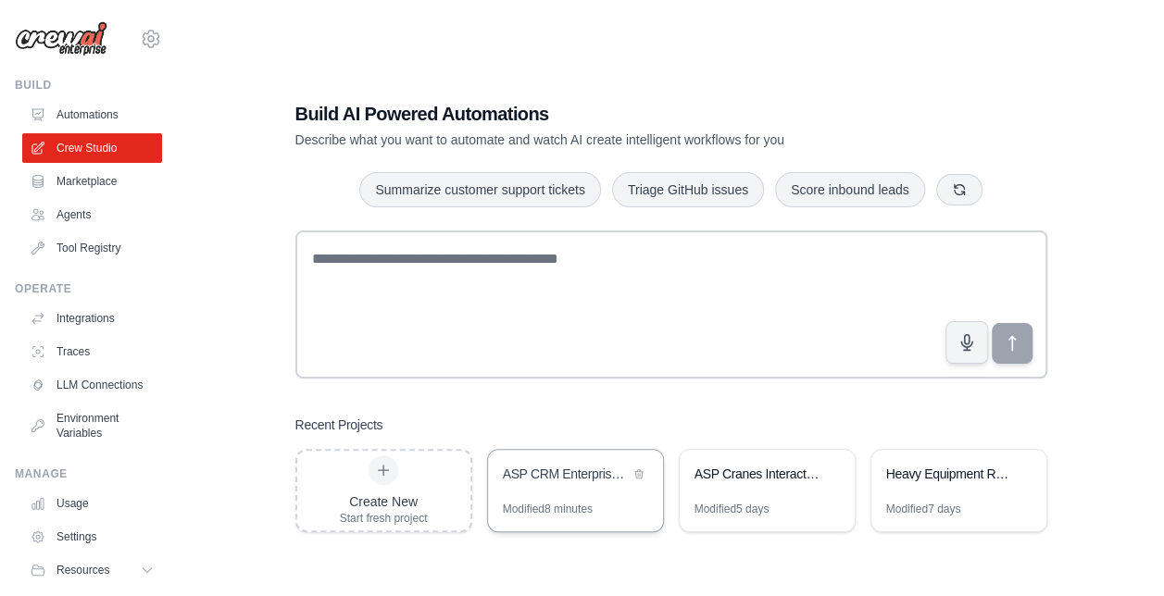
click at [524, 496] on div "ASP CRM Enterprise Bot" at bounding box center [575, 476] width 175 height 52
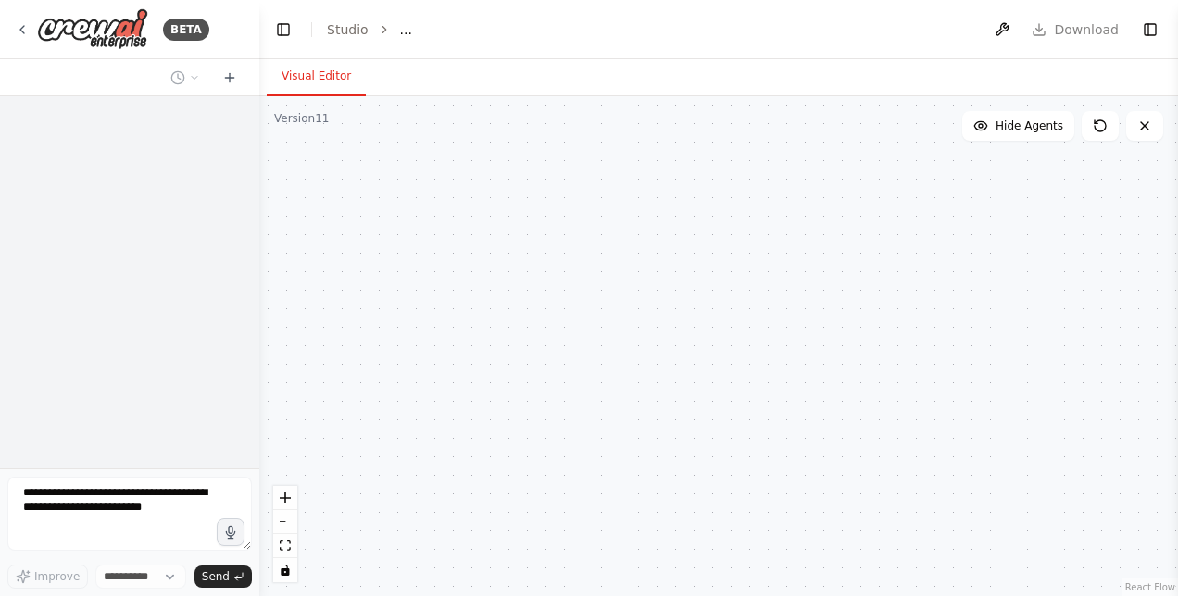
select select "****"
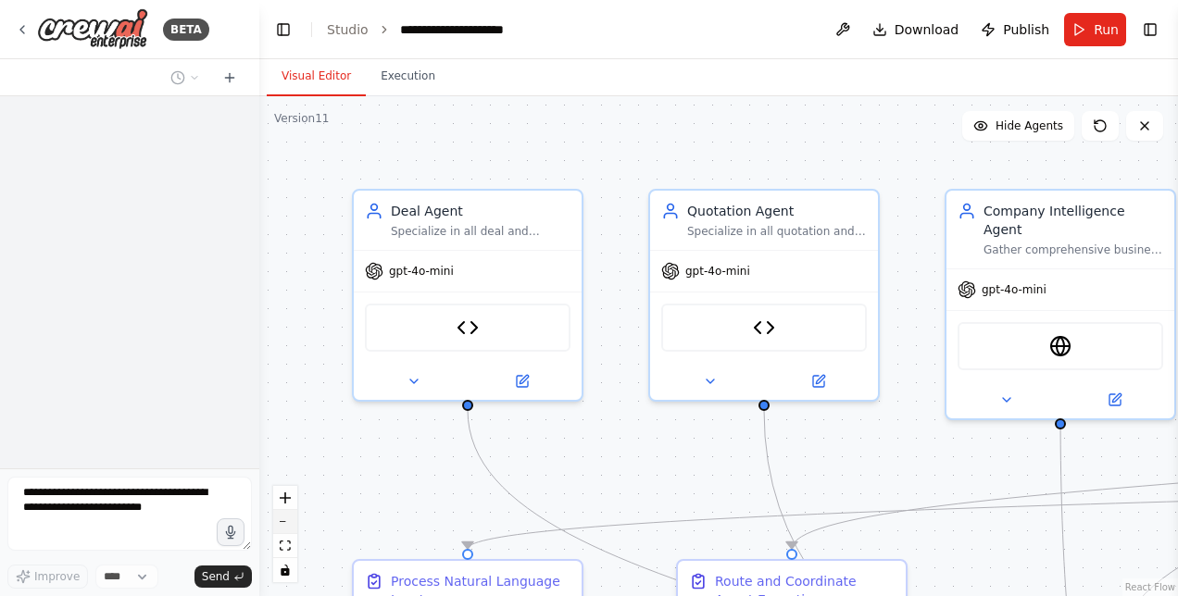
click at [285, 526] on button "zoom out" at bounding box center [285, 522] width 24 height 24
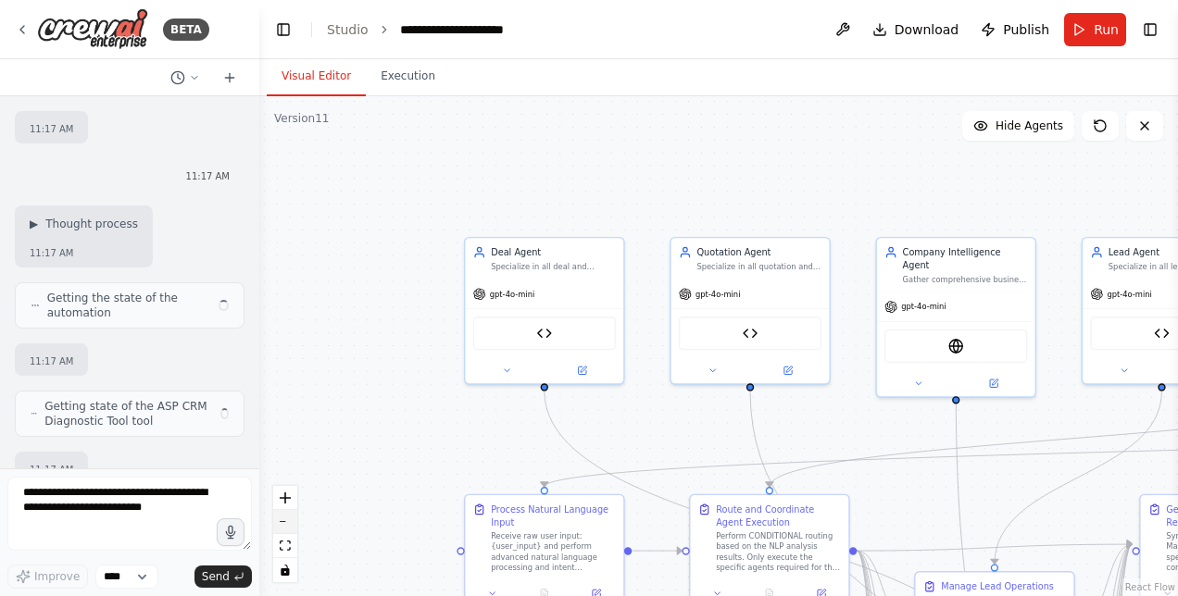
click at [285, 526] on button "zoom out" at bounding box center [285, 522] width 24 height 24
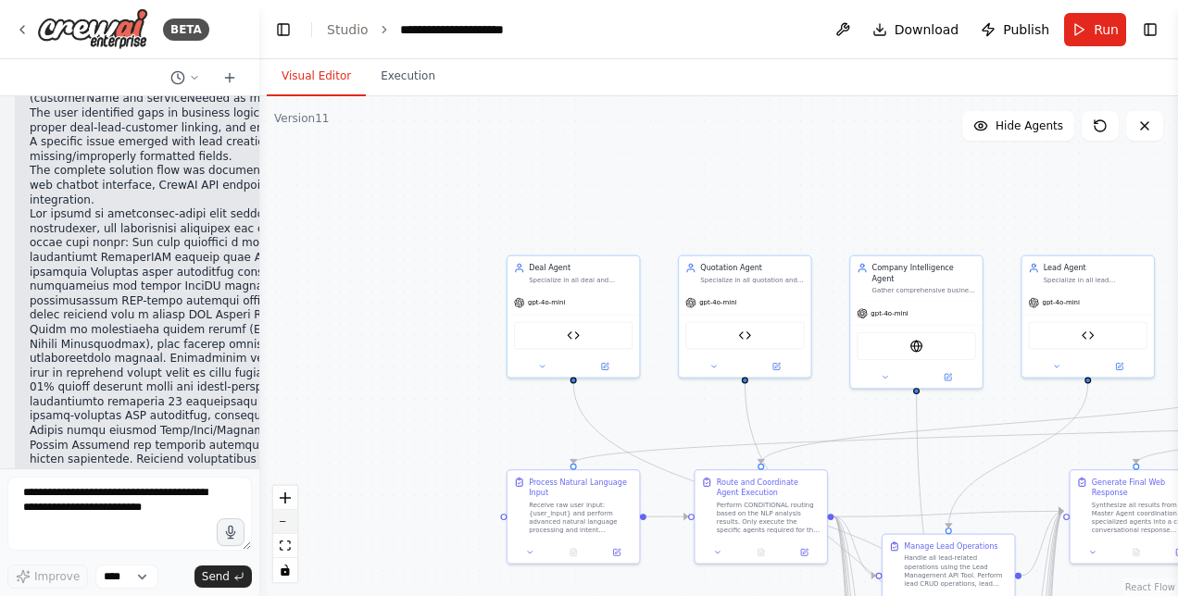
click at [285, 526] on button "zoom out" at bounding box center [285, 522] width 24 height 24
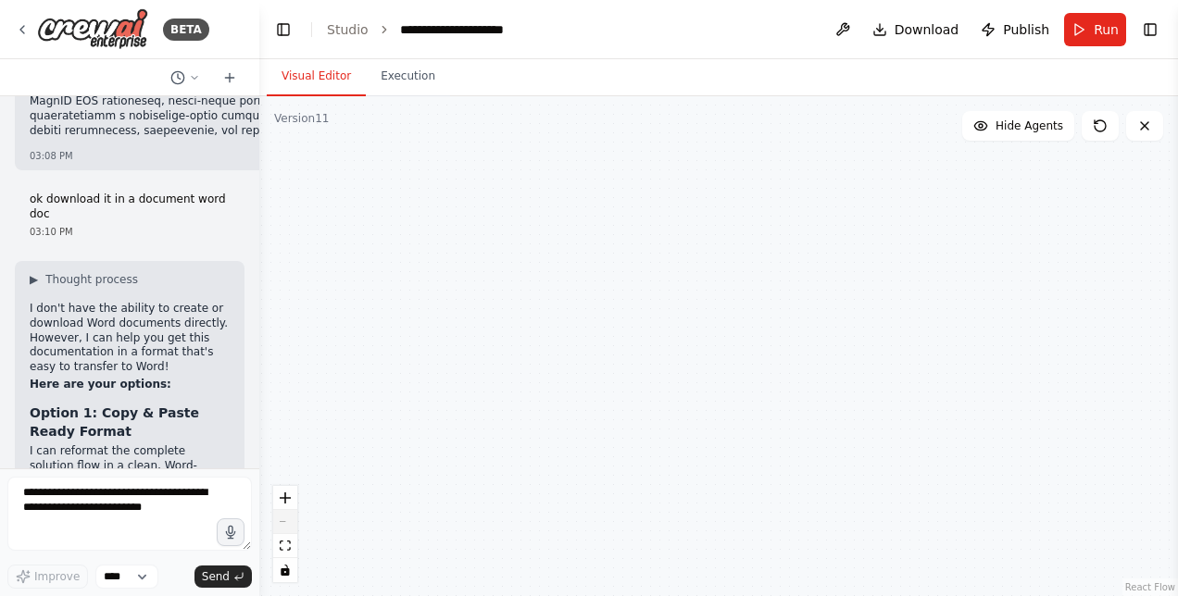
scroll to position [107353, 0]
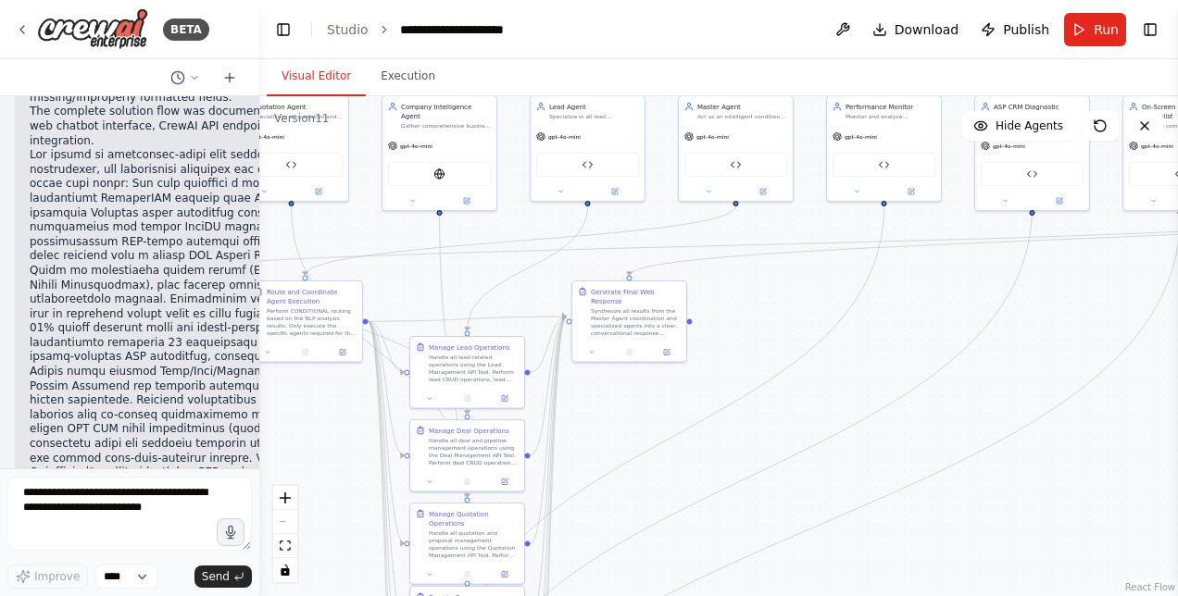
drag, startPoint x: 522, startPoint y: 447, endPoint x: 72, endPoint y: 275, distance: 481.9
click at [72, 275] on div "BETA Hello! I'm the CrewAI assistant. What kind of automation do you want to bu…" at bounding box center [589, 298] width 1178 height 596
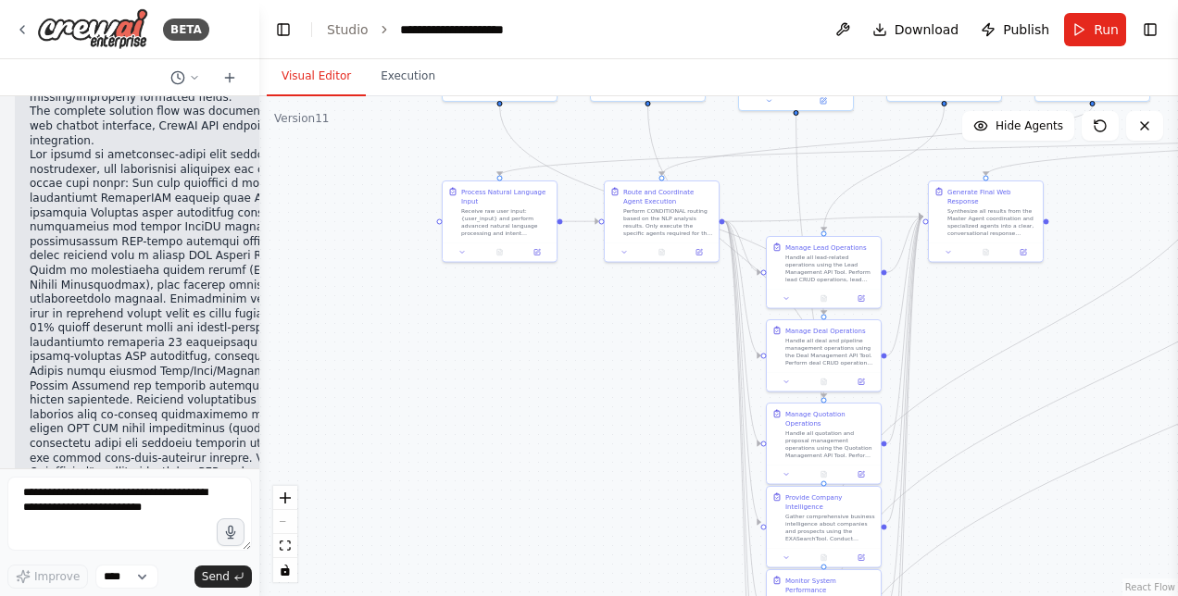
drag, startPoint x: 824, startPoint y: 326, endPoint x: 1181, endPoint y: 226, distance: 370.3
click at [1177, 226] on html "BETA Hello! I'm the CrewAI assistant. What kind of automation do you want to bu…" at bounding box center [589, 298] width 1178 height 596
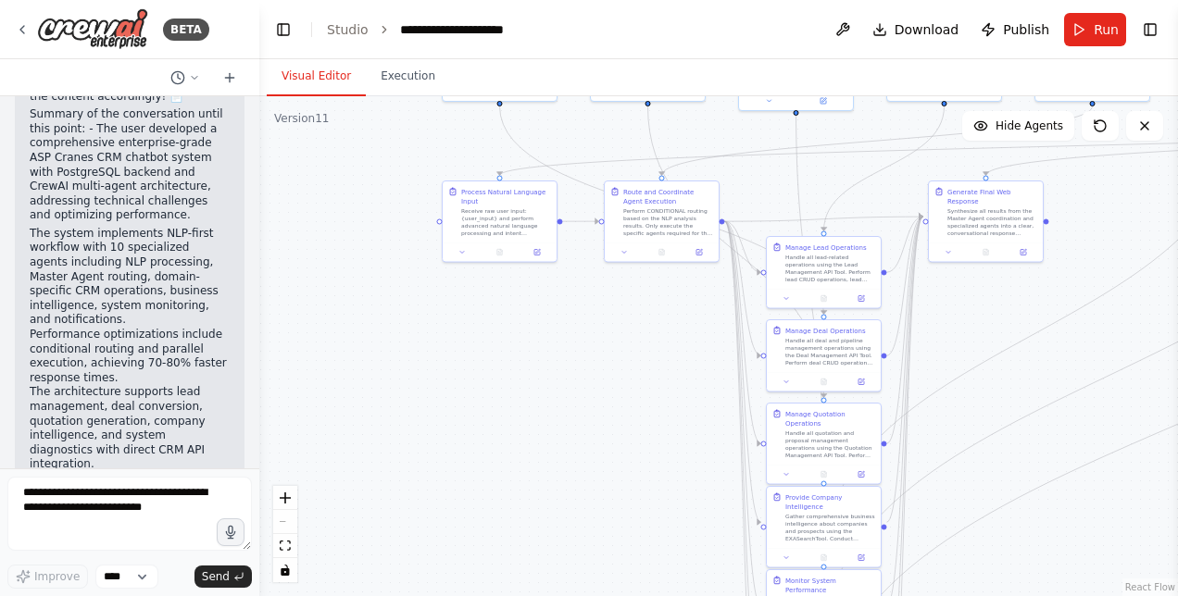
scroll to position [108715, 0]
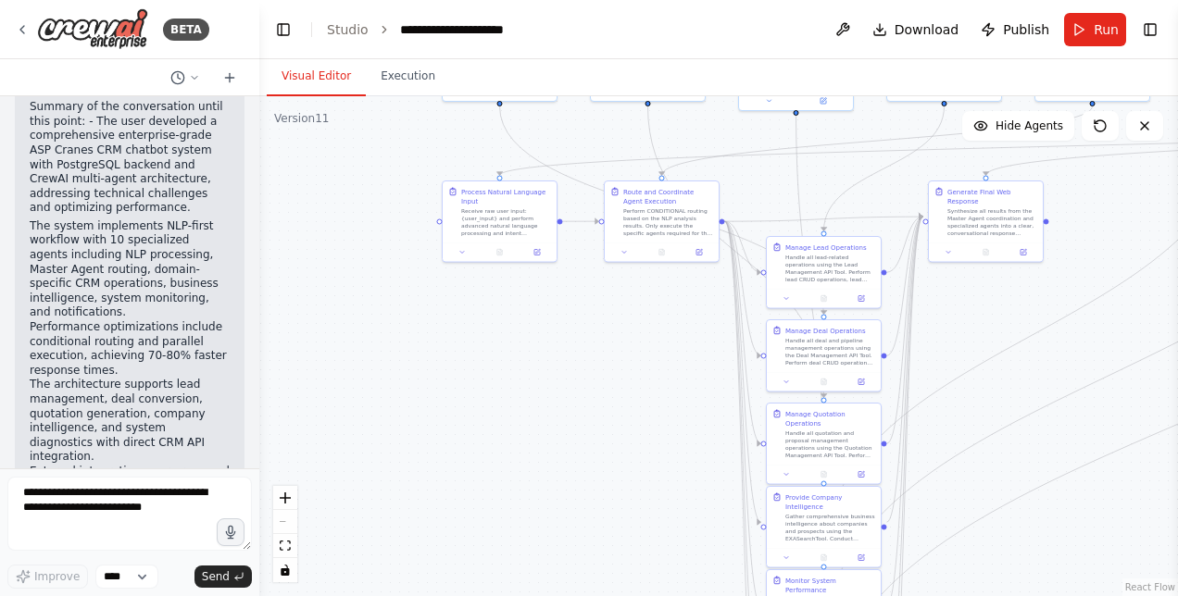
drag, startPoint x: 30, startPoint y: 219, endPoint x: 163, endPoint y: 414, distance: 235.8
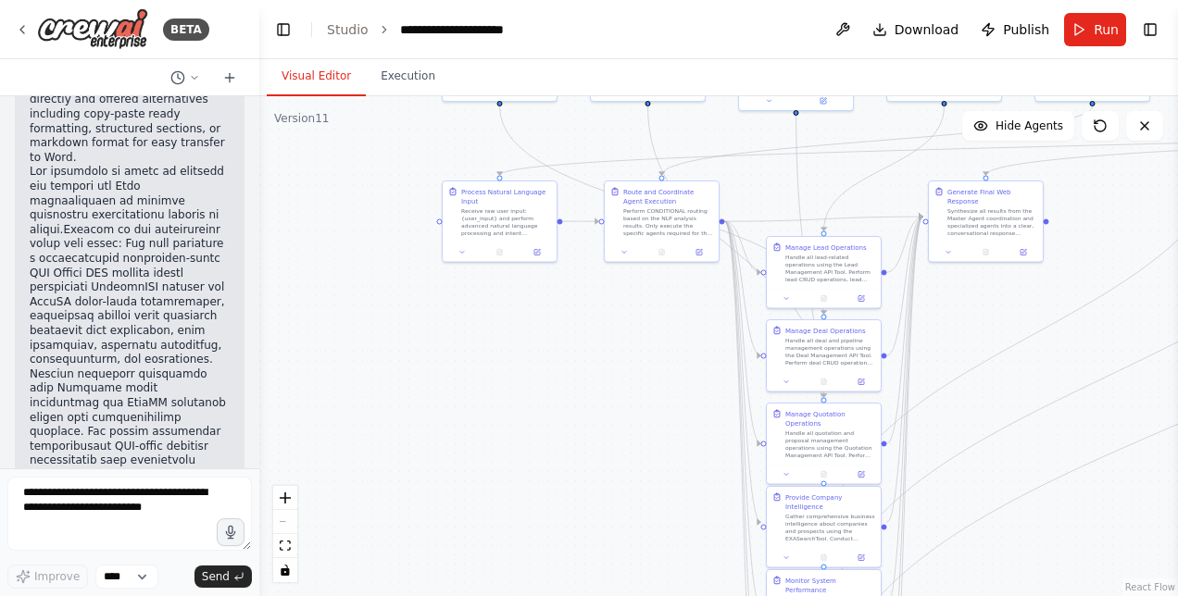
scroll to position [108940, 0]
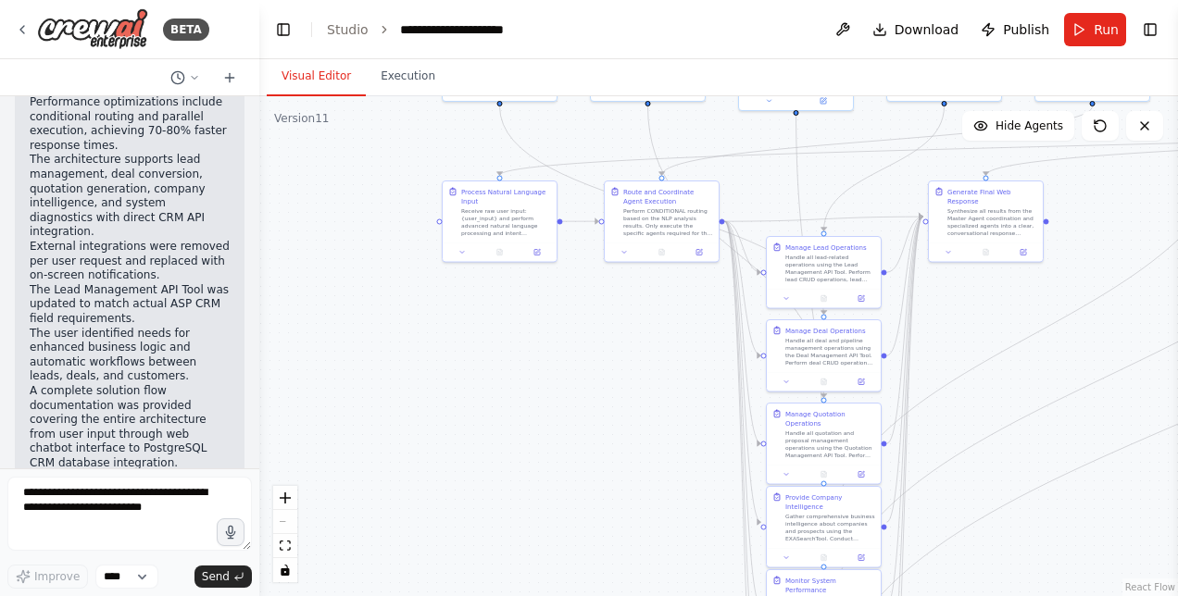
copy div "1. Lead Creation API Validation Error Issue : You reported persistent errors cr…"
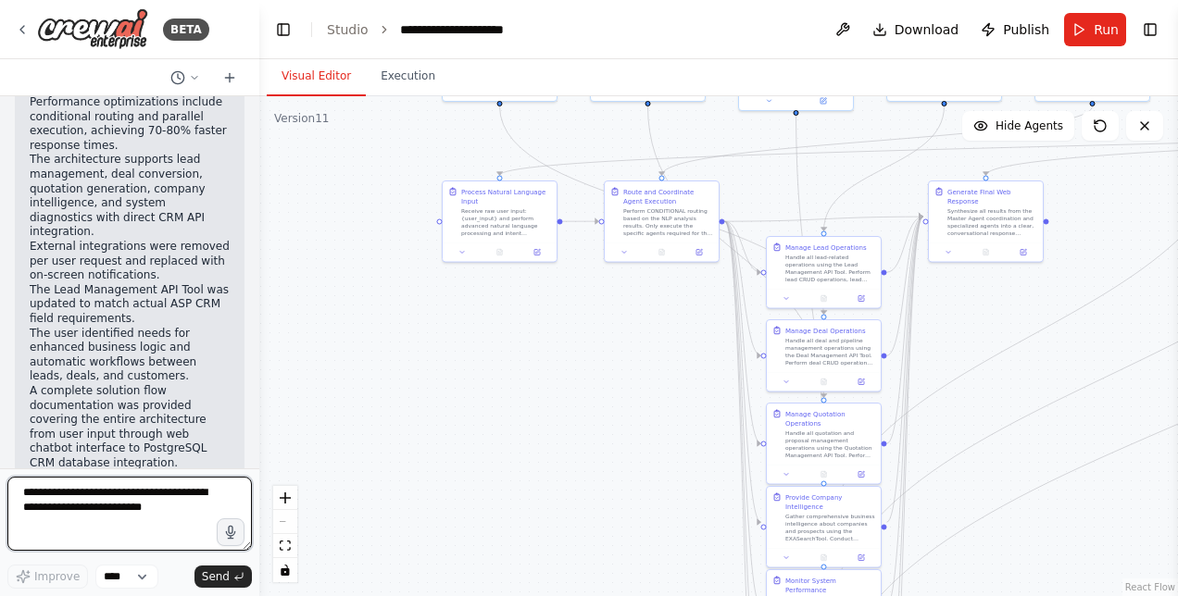
click at [85, 505] on textarea at bounding box center [129, 514] width 244 height 74
paste textarea "**********"
type textarea "**********"
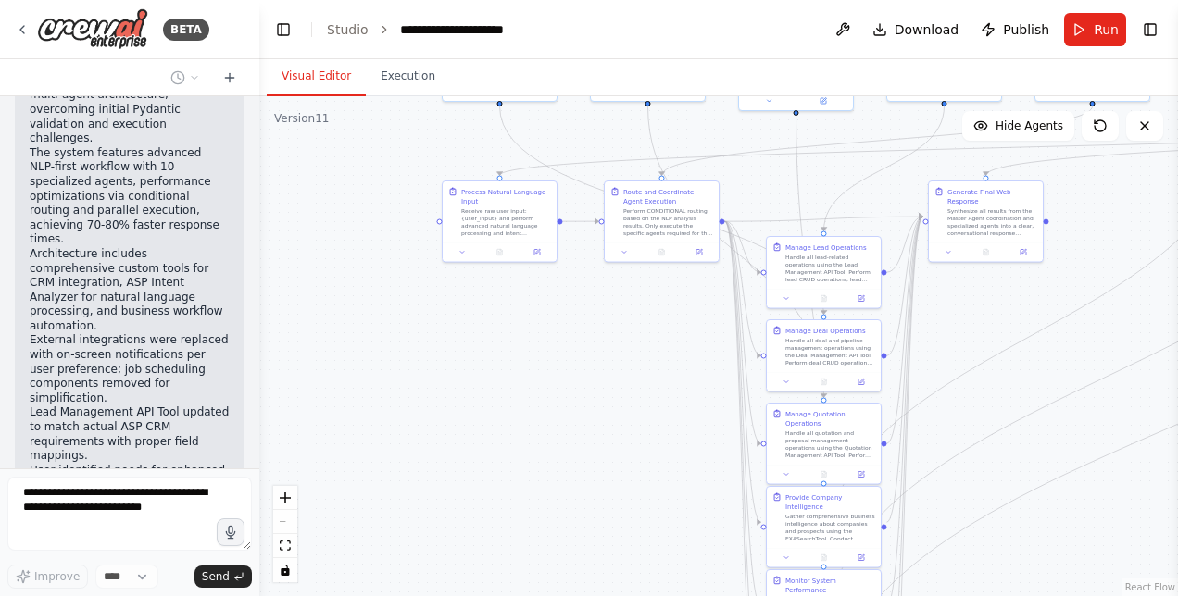
scroll to position [115746, 0]
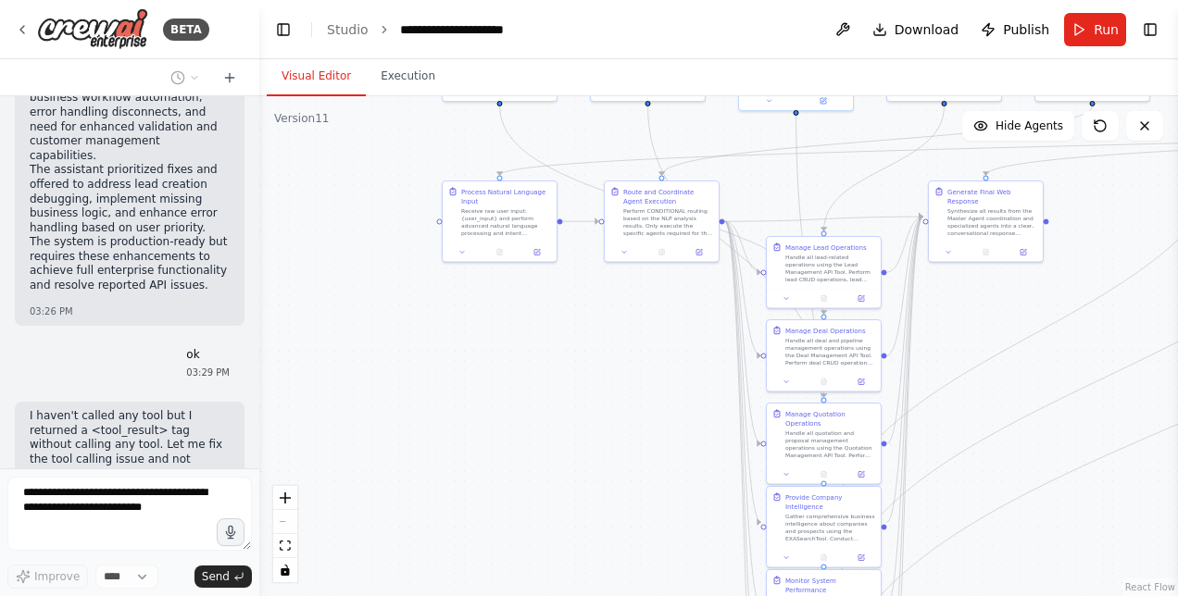
click at [252, 439] on div at bounding box center [255, 298] width 7 height 596
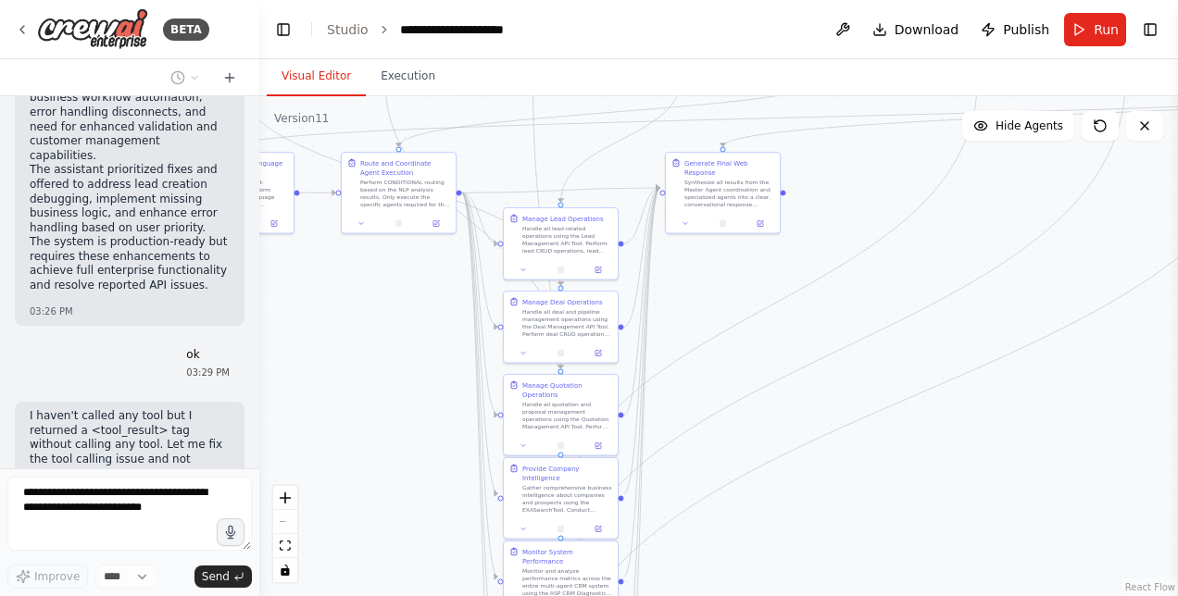
drag, startPoint x: 535, startPoint y: 470, endPoint x: 276, endPoint y: 444, distance: 260.6
click at [276, 444] on div ".deletable-edge-delete-btn { width: 20px; height: 20px; border: 0px solid #ffff…" at bounding box center [718, 346] width 919 height 500
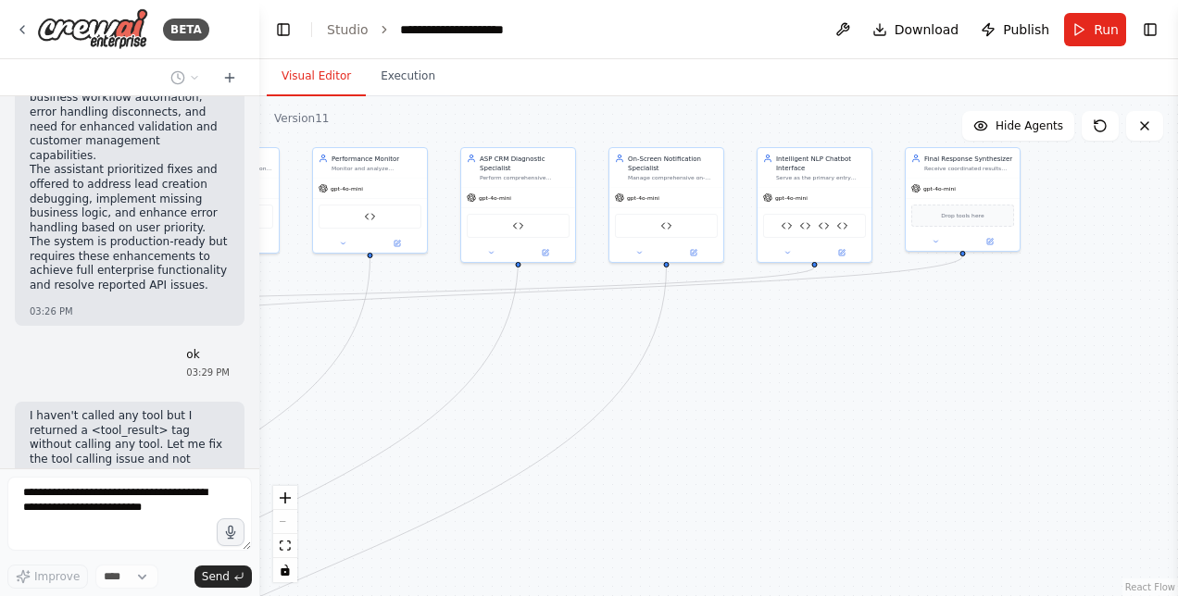
drag, startPoint x: 931, startPoint y: 333, endPoint x: 335, endPoint y: 506, distance: 619.9
click at [335, 506] on div ".deletable-edge-delete-btn { width: 20px; height: 20px; border: 0px solid #ffff…" at bounding box center [718, 346] width 919 height 500
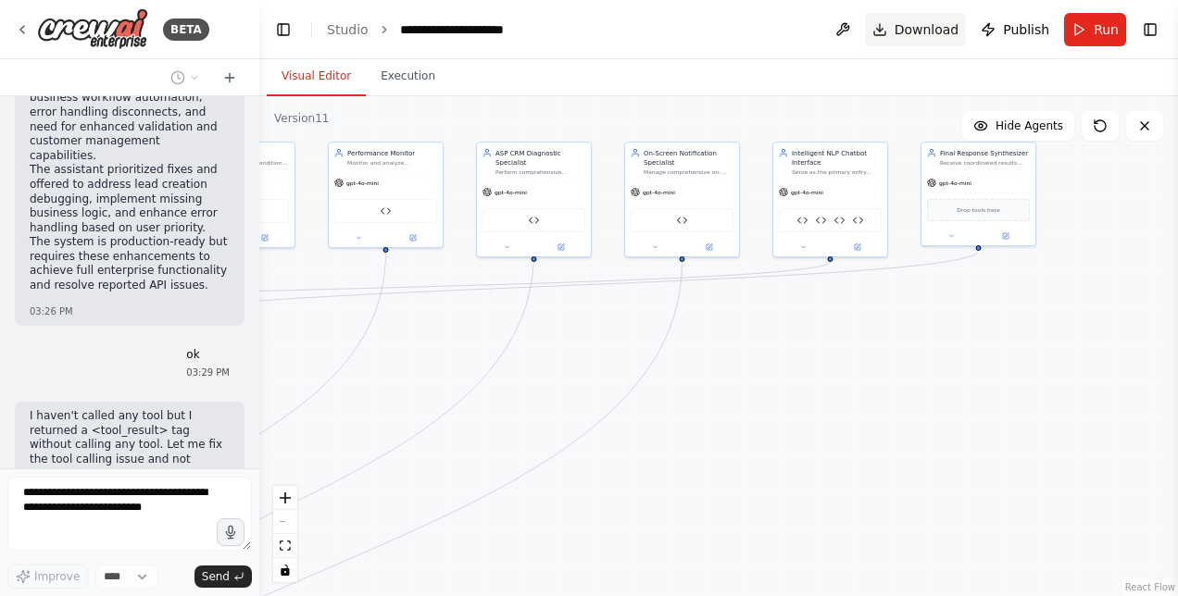
click at [937, 27] on span "Download" at bounding box center [927, 29] width 65 height 19
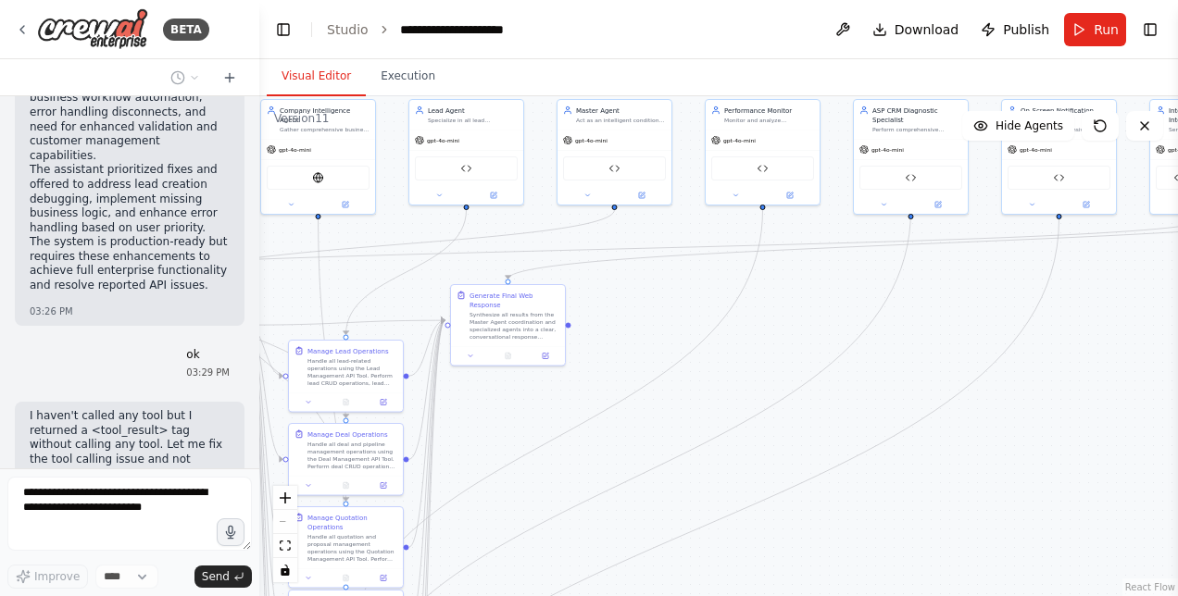
drag, startPoint x: 804, startPoint y: 390, endPoint x: 1177, endPoint y: 347, distance: 375.6
click at [1177, 347] on html "BETA Hello! I'm the CrewAI assistant. What kind of automation do you want to bu…" at bounding box center [589, 298] width 1178 height 596
click at [603, 495] on icon "Edge from e798ed90-48c9-4c7a-b71e-aa65f48e56d1 to 749dcdf9-9ecf-452a-8785-804f2…" at bounding box center [627, 481] width 565 height 542
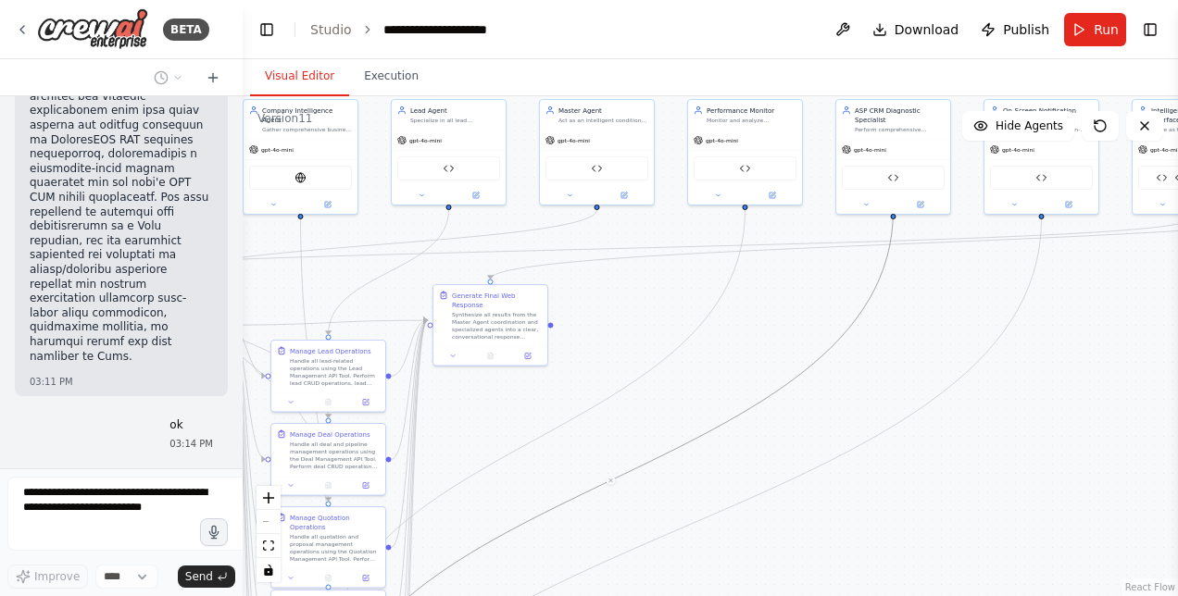
drag, startPoint x: 252, startPoint y: 443, endPoint x: 199, endPoint y: 544, distance: 113.9
click at [242, 559] on div at bounding box center [238, 298] width 7 height 596
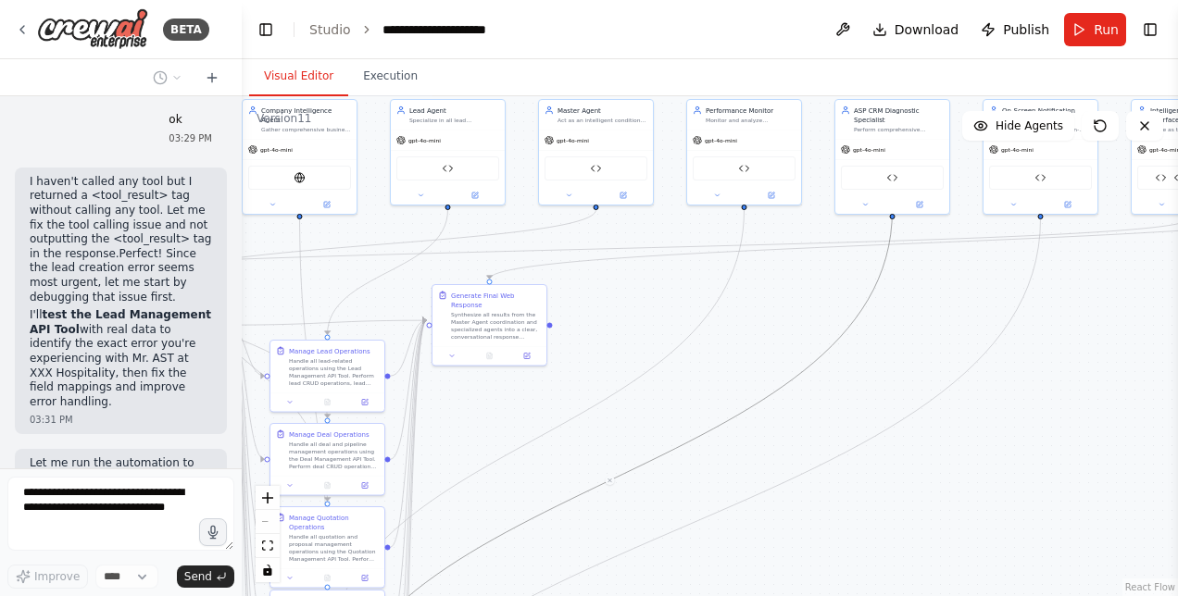
scroll to position [122441, 0]
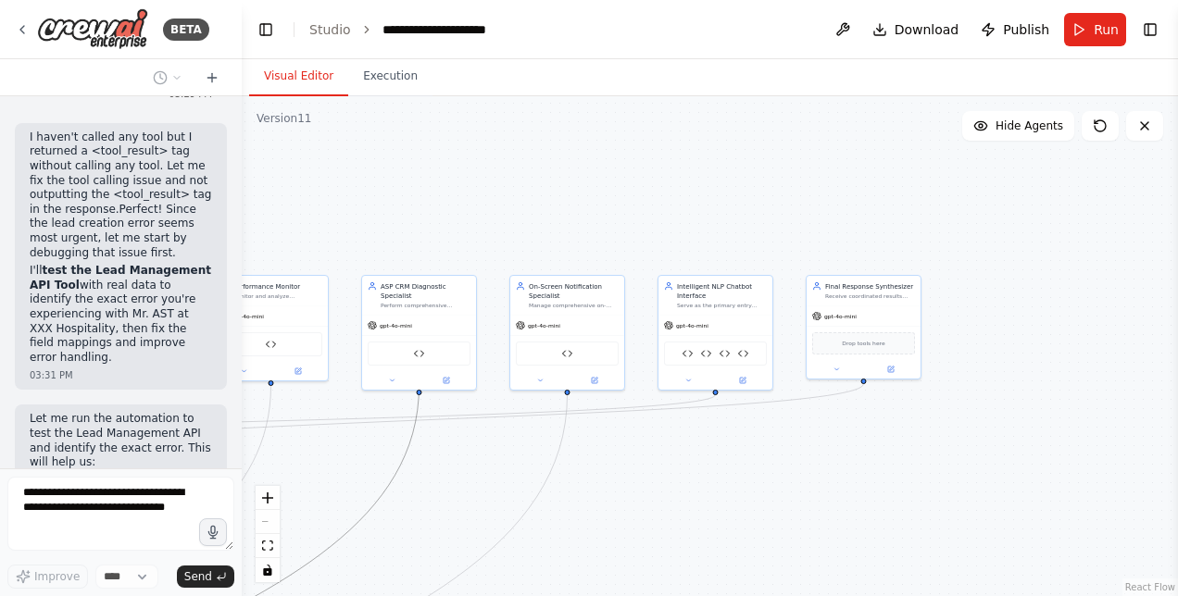
drag, startPoint x: 617, startPoint y: 320, endPoint x: 367, endPoint y: 370, distance: 255.0
click at [332, 396] on div ".deletable-edge-delete-btn { width: 20px; height: 20px; border: 0px solid #ffff…" at bounding box center [710, 346] width 936 height 500
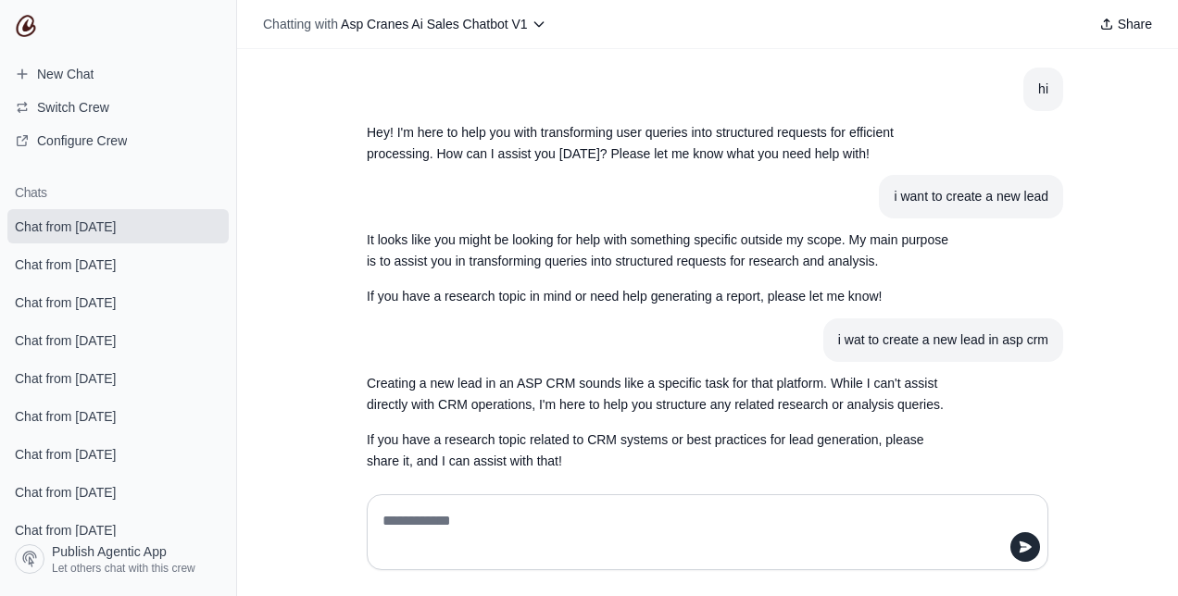
scroll to position [185, 0]
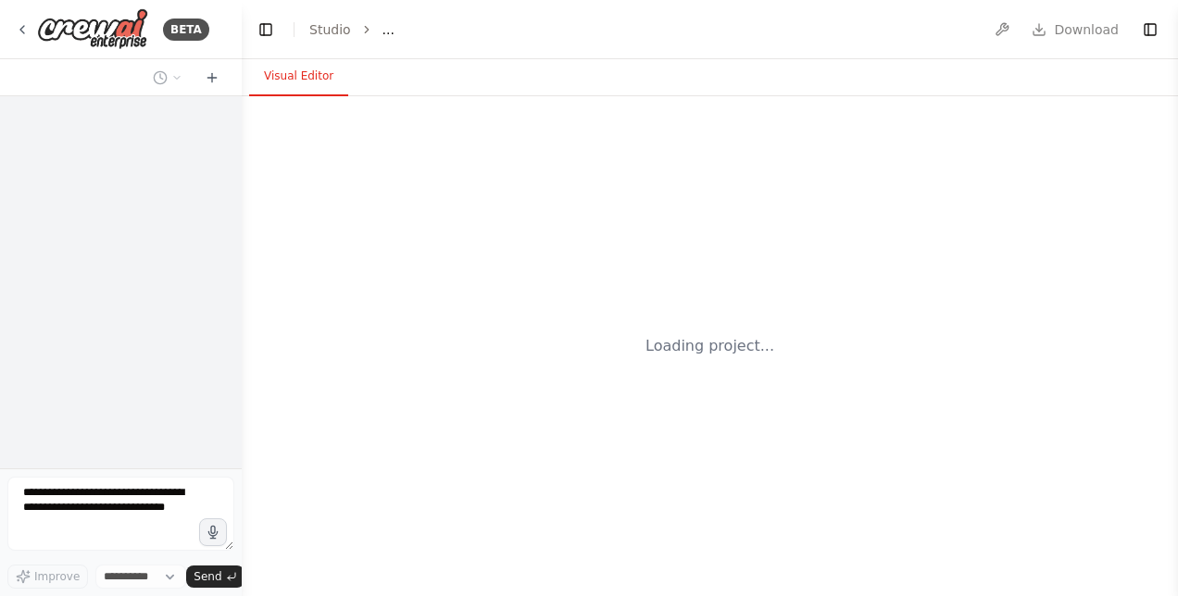
select select "****"
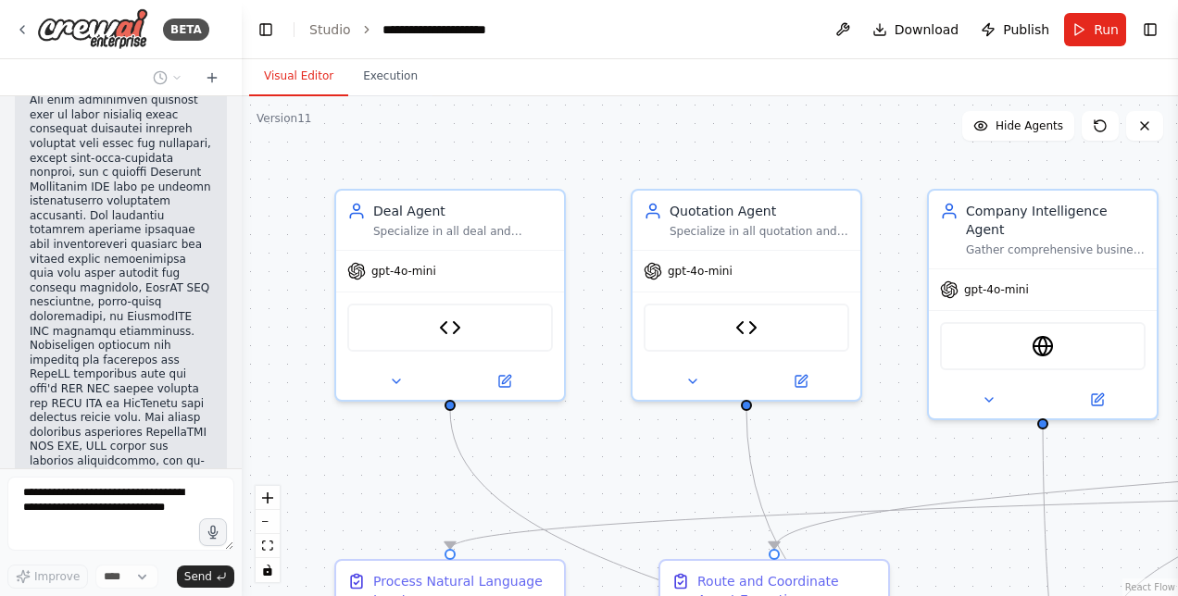
scroll to position [125067, 0]
